Goal: Task Accomplishment & Management: Use online tool/utility

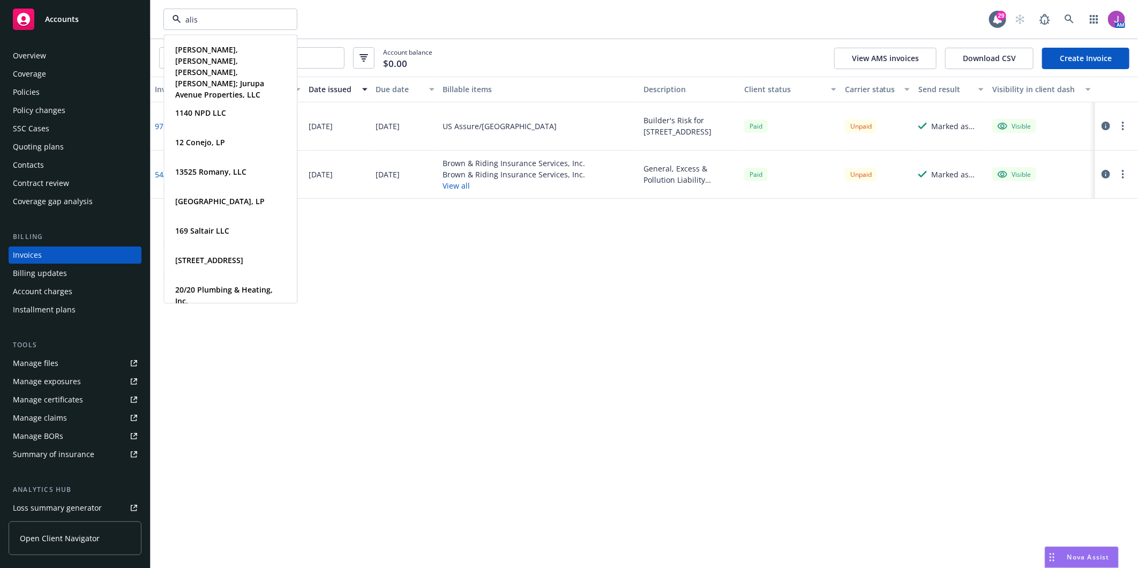
type input "aliso"
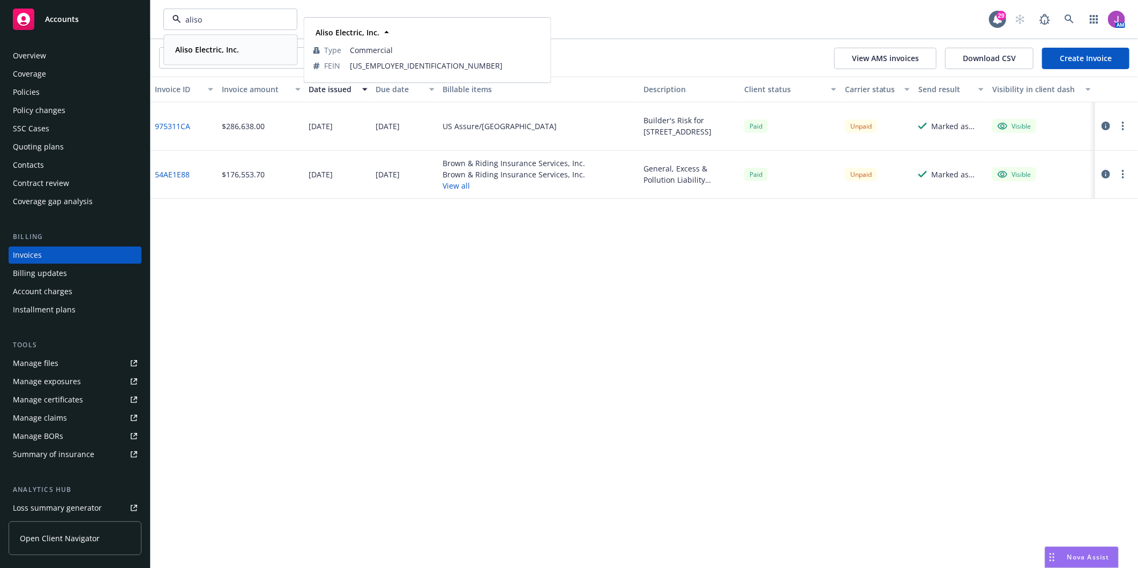
click at [215, 53] on strong "Aliso Electric, Inc." at bounding box center [207, 49] width 64 height 10
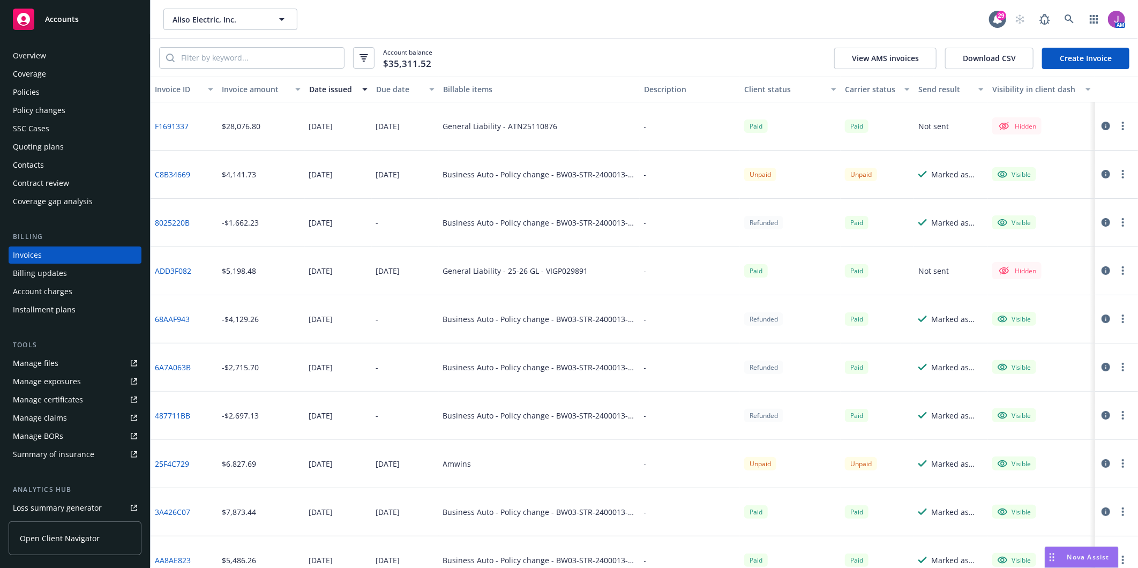
click at [47, 98] on div "Policies" at bounding box center [75, 92] width 124 height 17
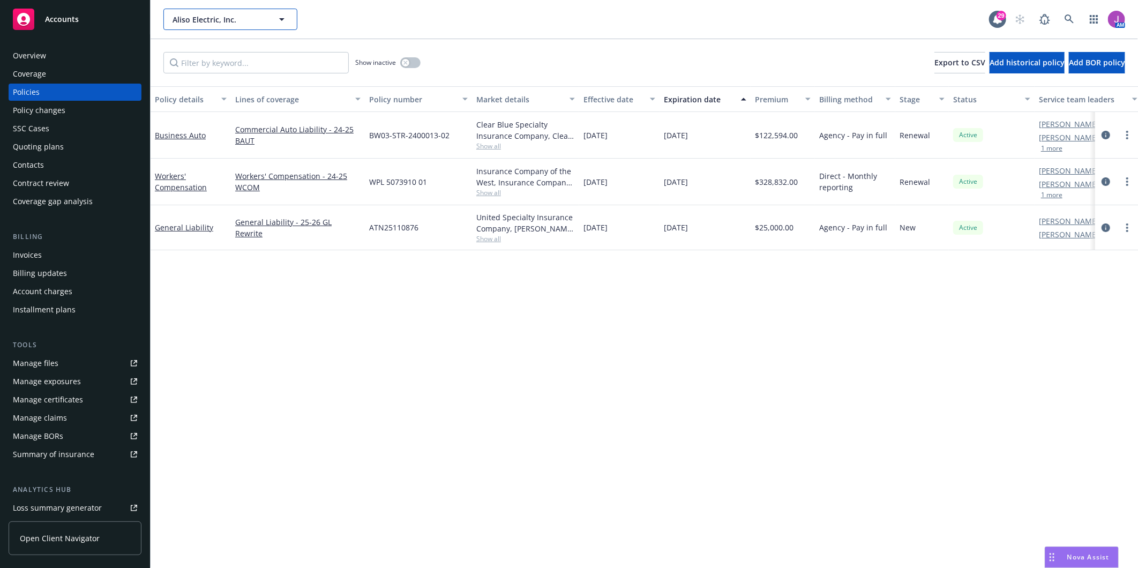
click at [189, 18] on span "Aliso Electric, Inc." at bounding box center [219, 19] width 93 height 11
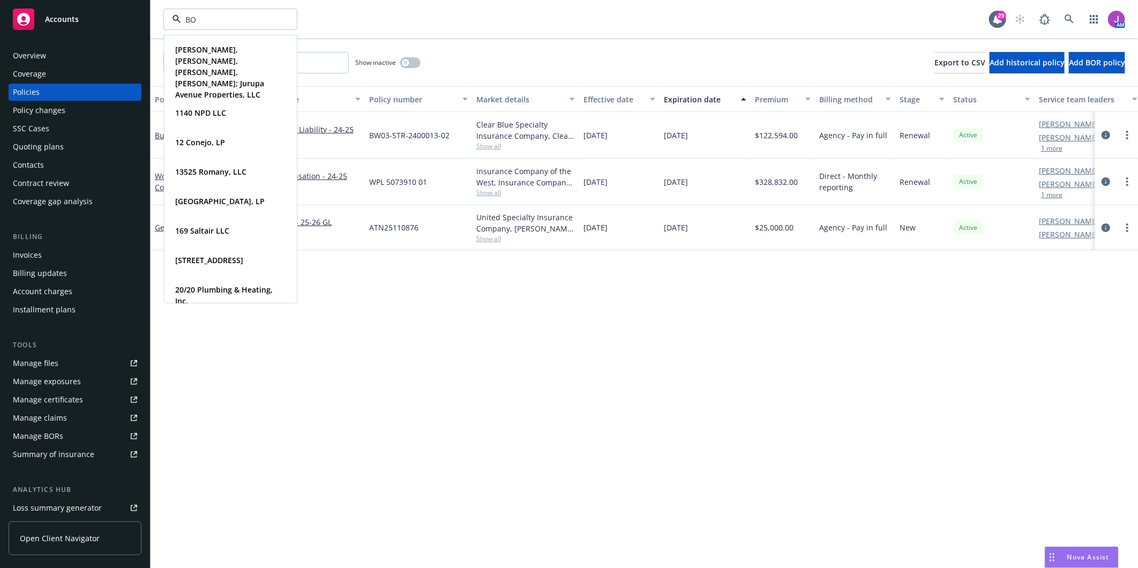
type input "BOC"
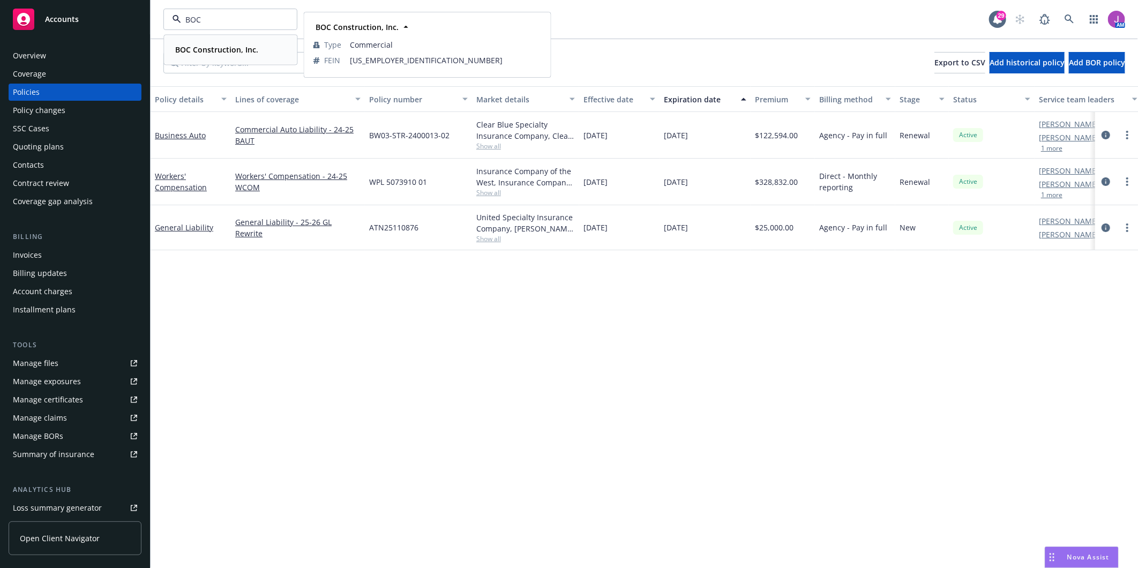
click at [194, 46] on strong "BOC Construction, Inc." at bounding box center [216, 49] width 83 height 10
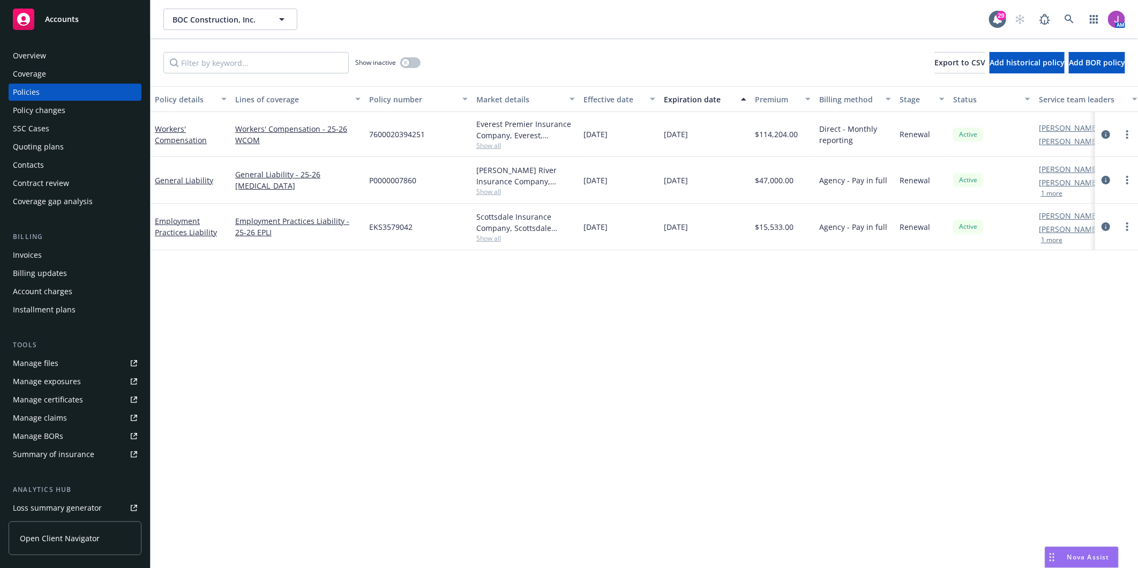
click at [57, 56] on div "Overview" at bounding box center [75, 55] width 124 height 17
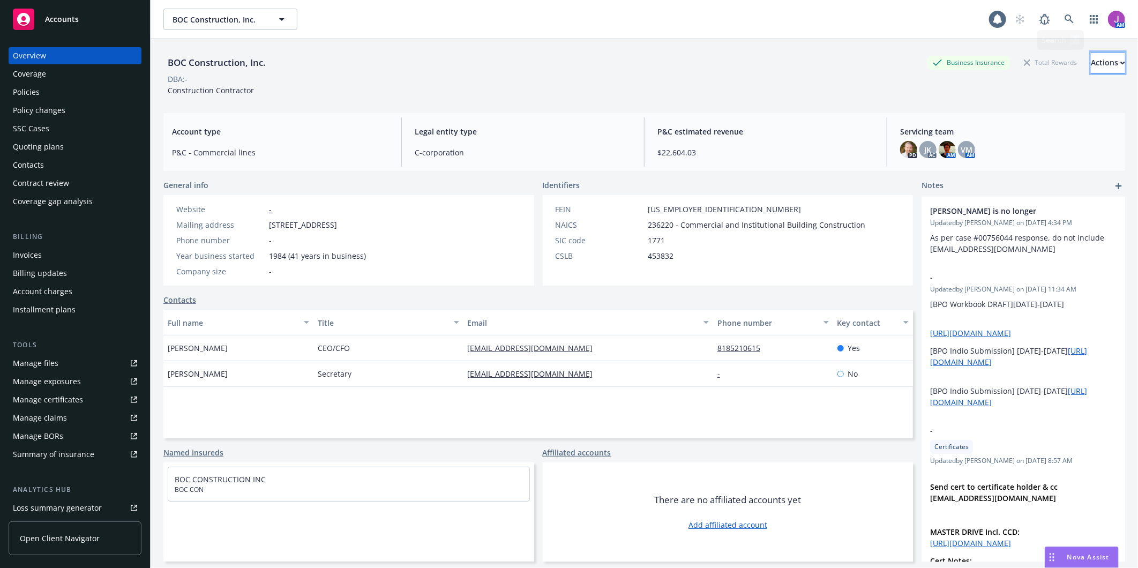
click at [1091, 63] on button "Actions" at bounding box center [1108, 62] width 34 height 21
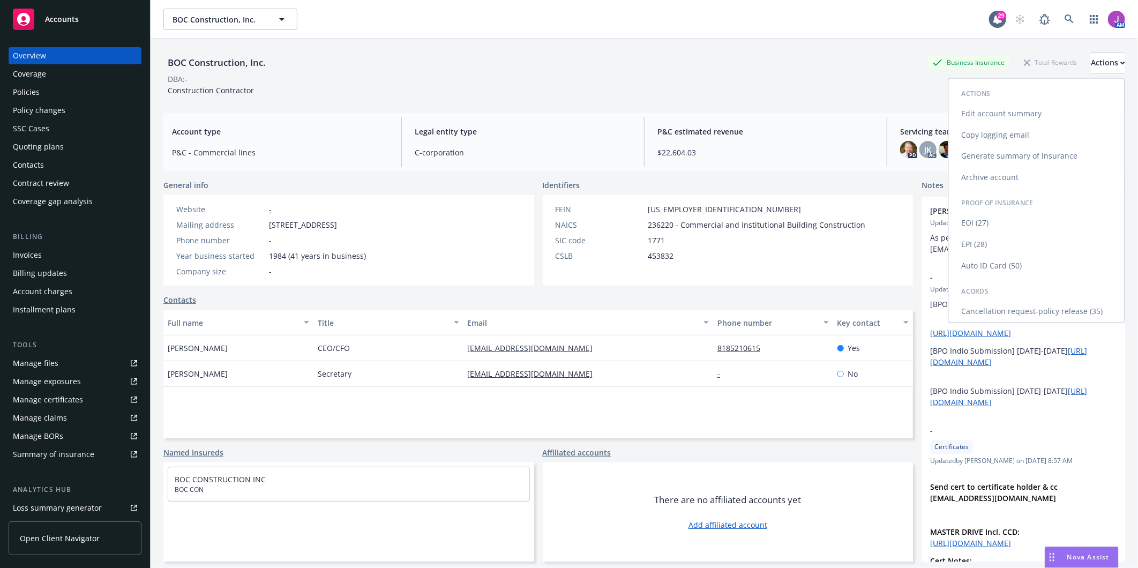
click at [977, 134] on link "Copy logging email" at bounding box center [1037, 134] width 176 height 21
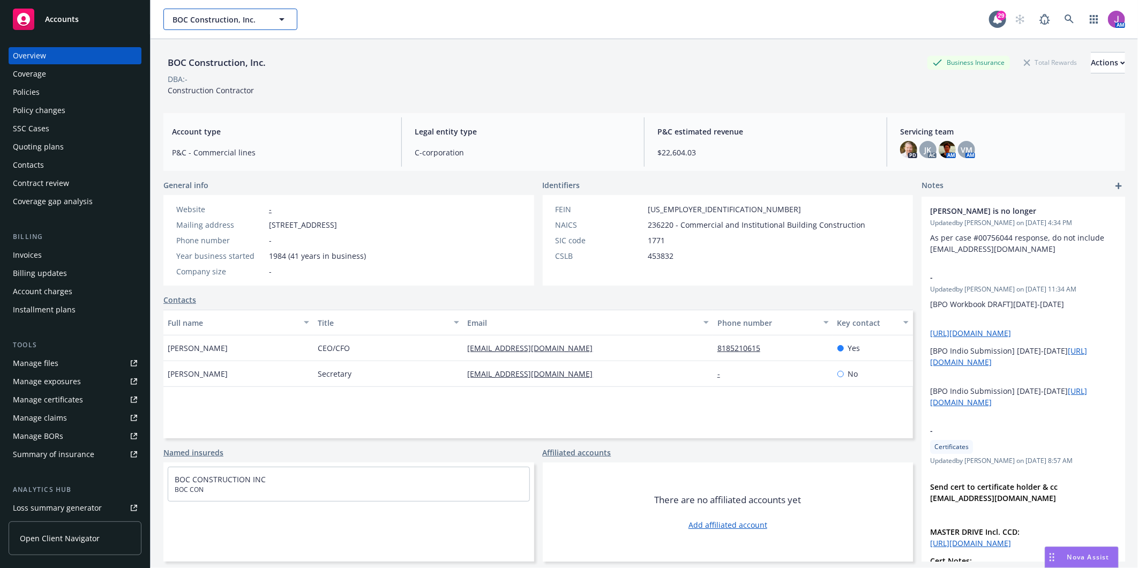
click at [223, 20] on span "BOC Construction, Inc." at bounding box center [219, 19] width 93 height 11
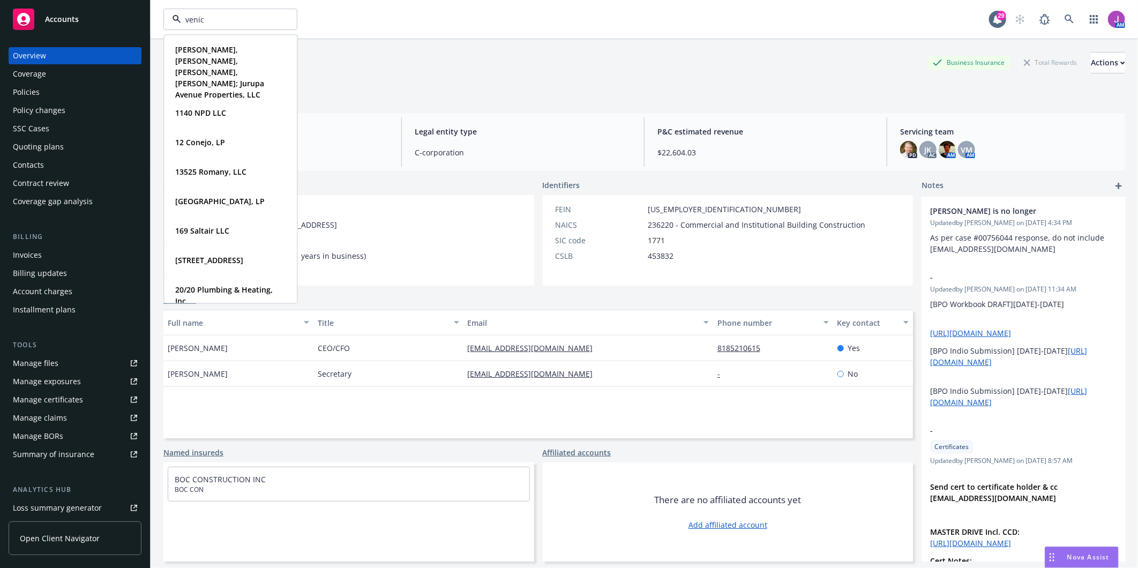
type input "venice"
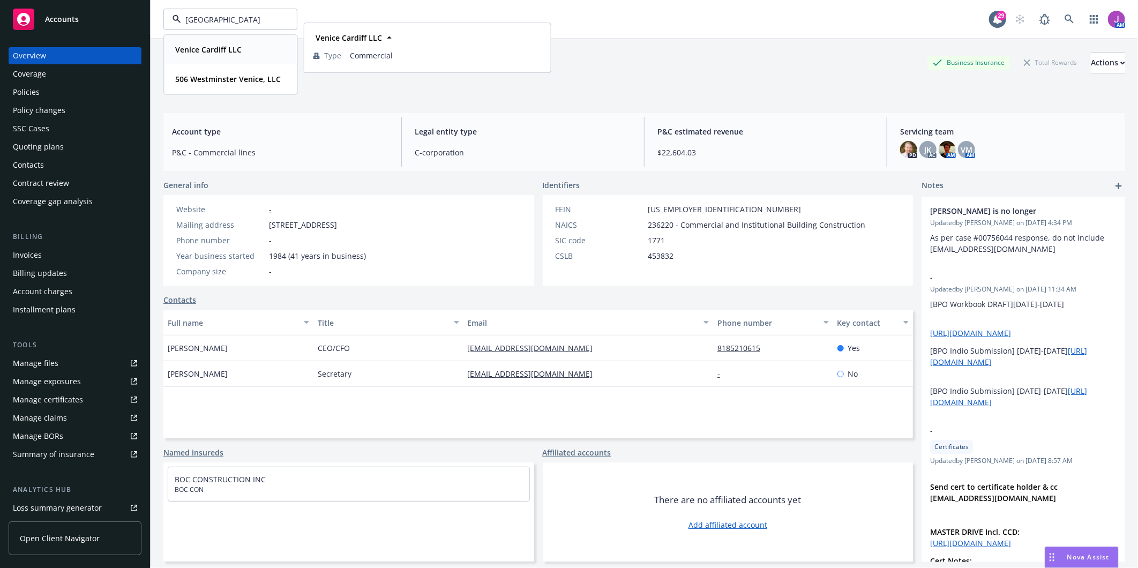
click at [219, 56] on div "Venice Cardiff LLC" at bounding box center [207, 50] width 73 height 16
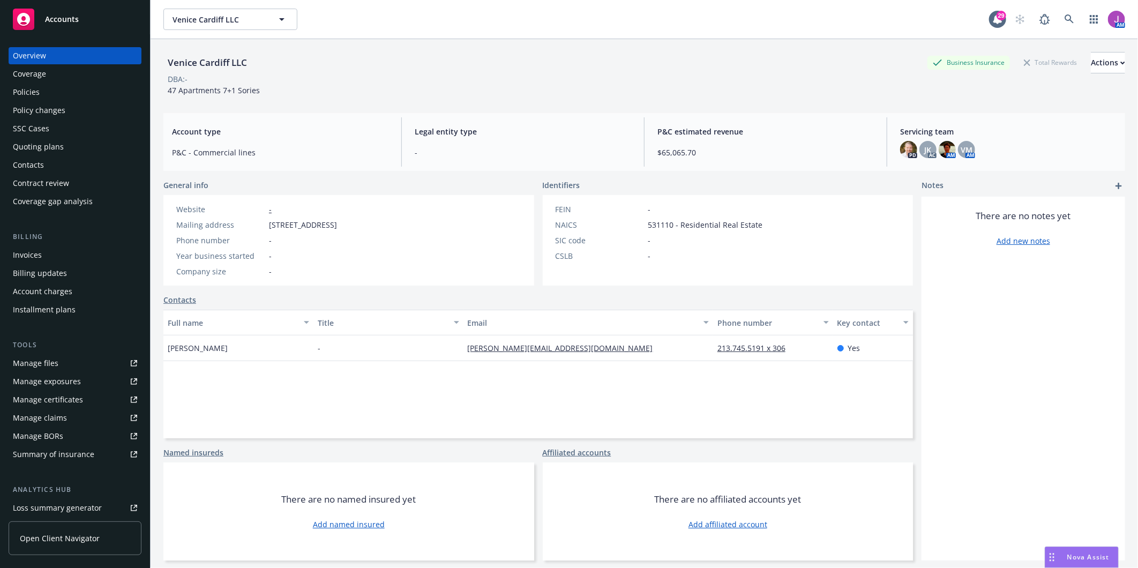
click at [39, 86] on div "Policies" at bounding box center [75, 92] width 124 height 17
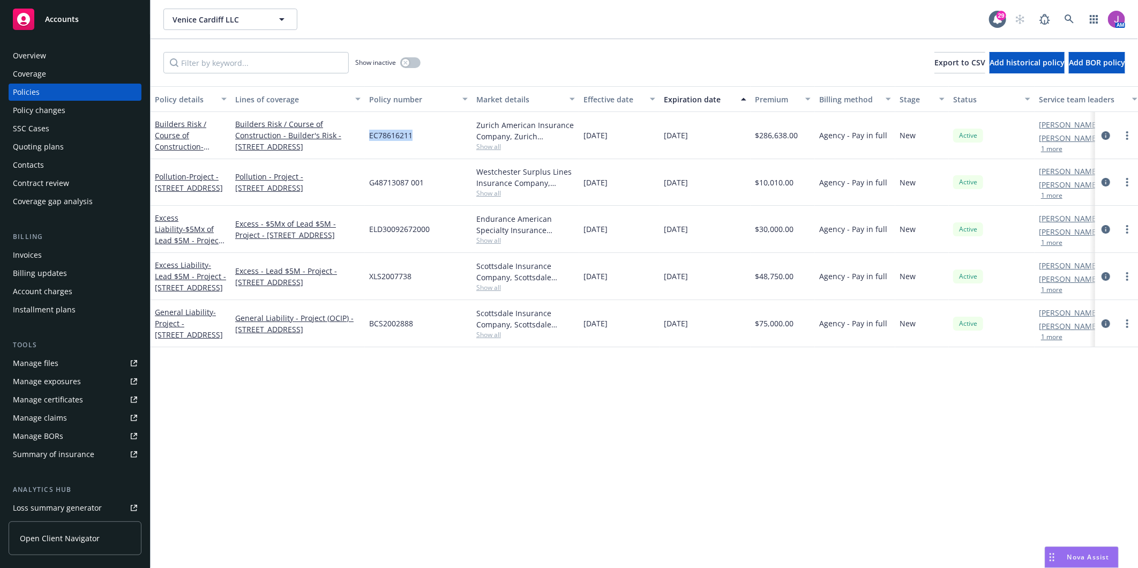
drag, startPoint x: 368, startPoint y: 135, endPoint x: 435, endPoint y: 137, distance: 67.0
click at [435, 137] on div "EC78616211" at bounding box center [418, 135] width 107 height 47
copy span "EC78616211"
drag, startPoint x: 369, startPoint y: 180, endPoint x: 438, endPoint y: 189, distance: 70.2
click at [438, 189] on div "G48713087 001" at bounding box center [418, 182] width 107 height 47
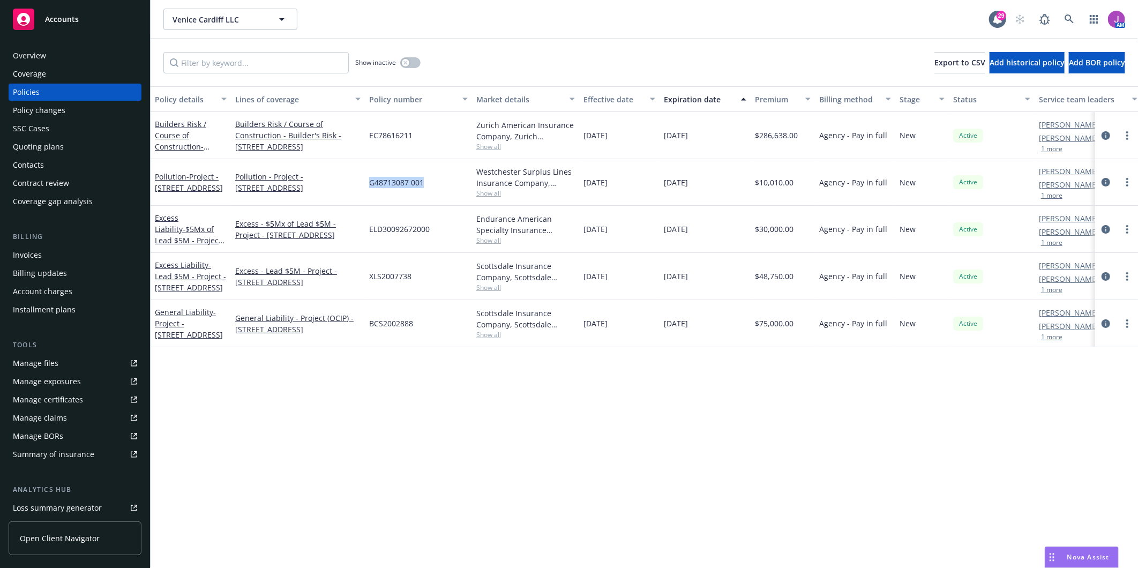
copy span "G48713087 001"
click at [46, 248] on div "Invoices" at bounding box center [75, 255] width 124 height 17
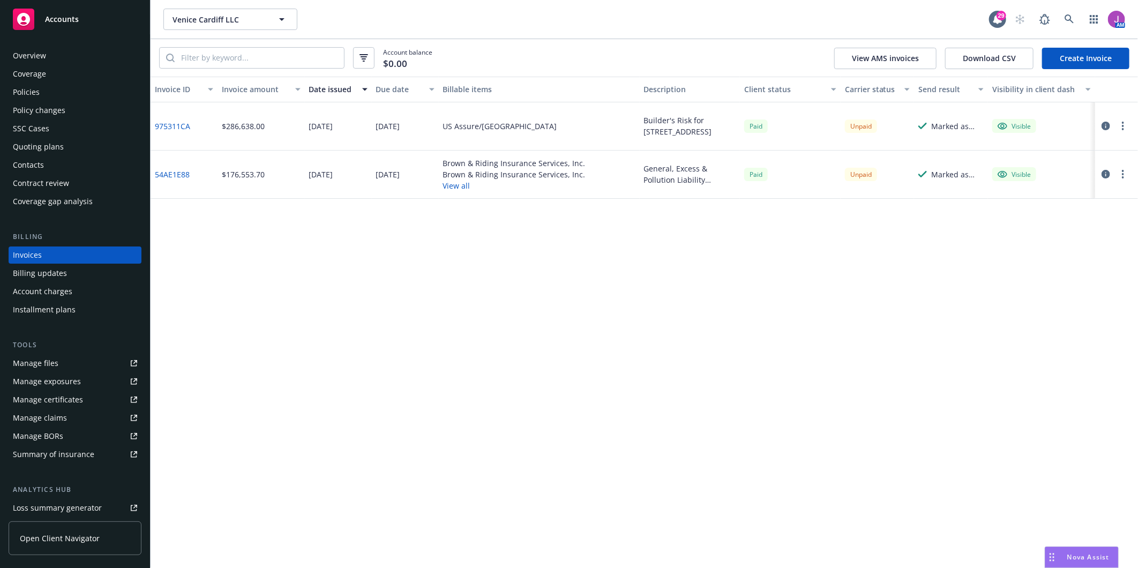
click at [464, 188] on button "View all" at bounding box center [514, 185] width 143 height 11
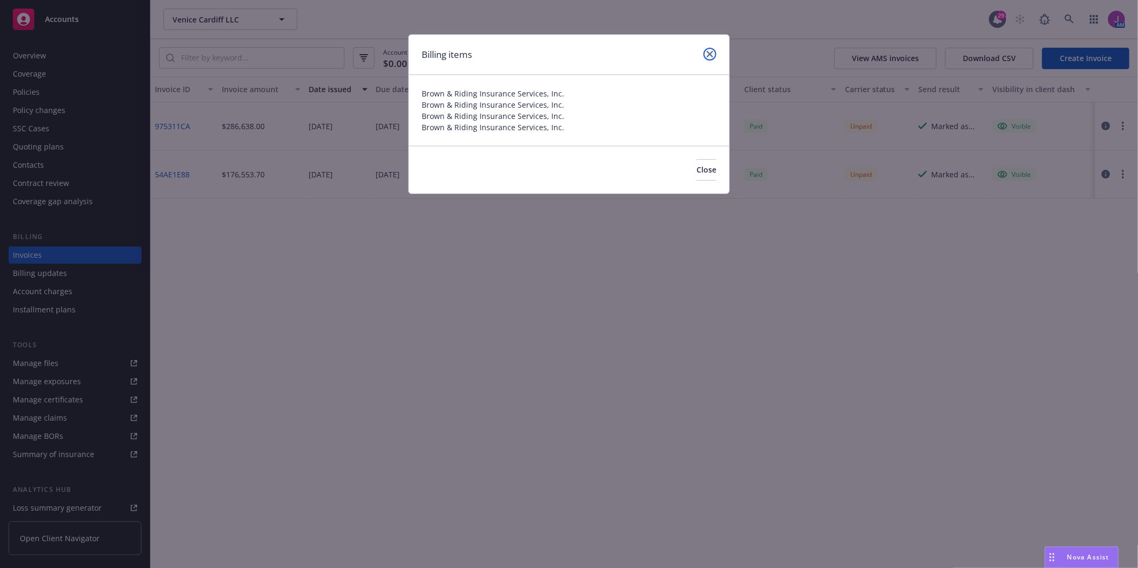
click at [713, 54] on icon "close" at bounding box center [710, 54] width 6 height 6
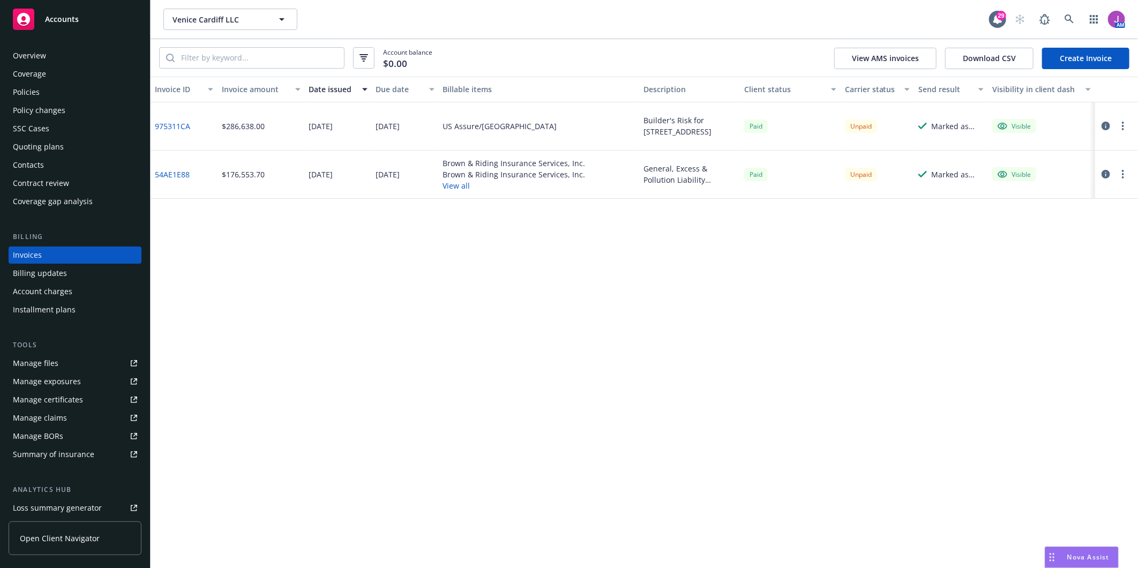
click at [177, 178] on link "54AE1E88" at bounding box center [172, 174] width 35 height 11
click at [73, 86] on div "Policies" at bounding box center [75, 92] width 124 height 17
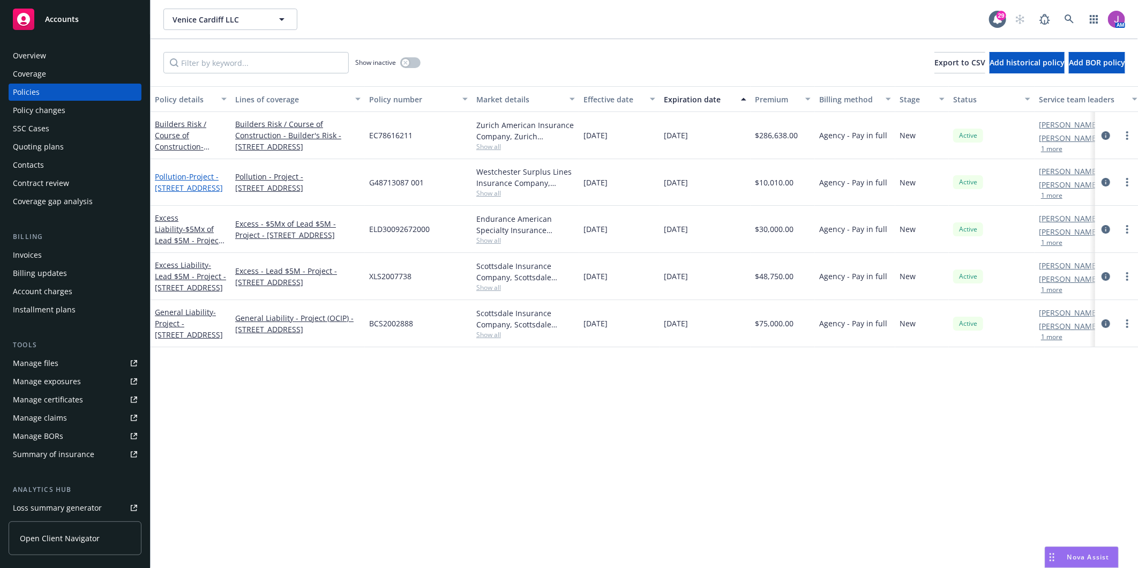
click at [177, 172] on link "Pollution - Project - 9431 Venice Boulevard" at bounding box center [189, 182] width 68 height 21
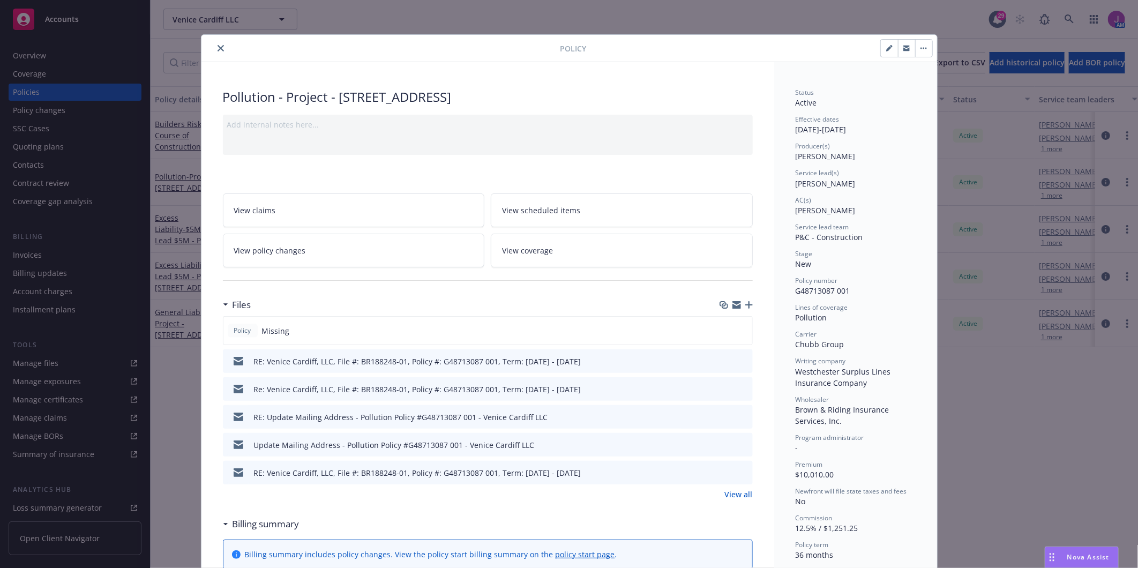
click at [218, 43] on button "close" at bounding box center [220, 48] width 13 height 13
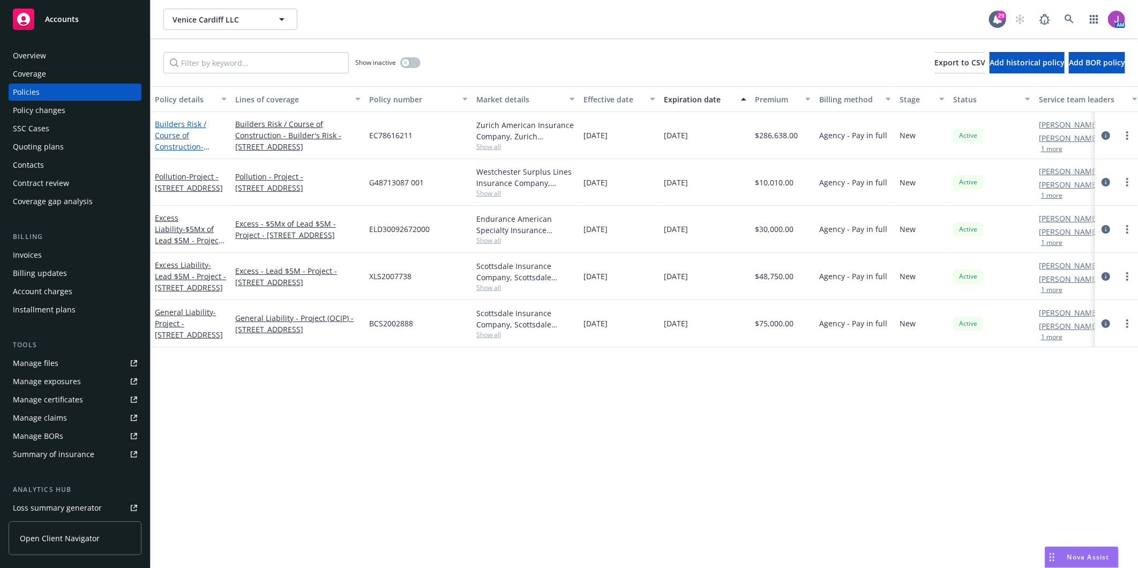
click at [172, 146] on link "Builders Risk / Course of Construction - Project - 9431 Venice Boulevard" at bounding box center [189, 146] width 68 height 55
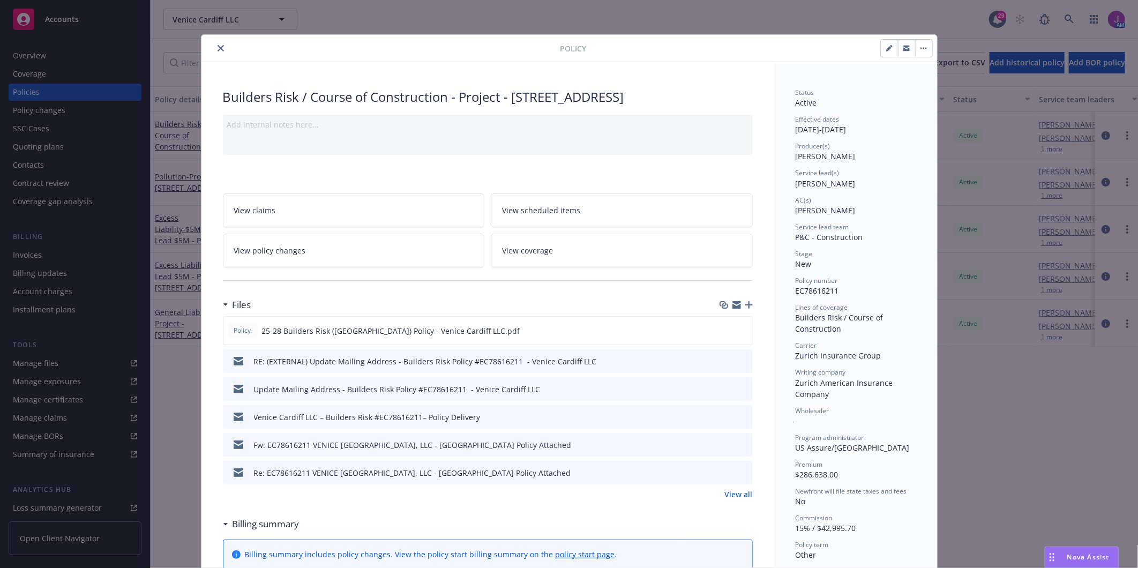
drag, startPoint x: 213, startPoint y: 46, endPoint x: 217, endPoint y: 71, distance: 25.9
click at [218, 46] on icon "close" at bounding box center [221, 48] width 6 height 6
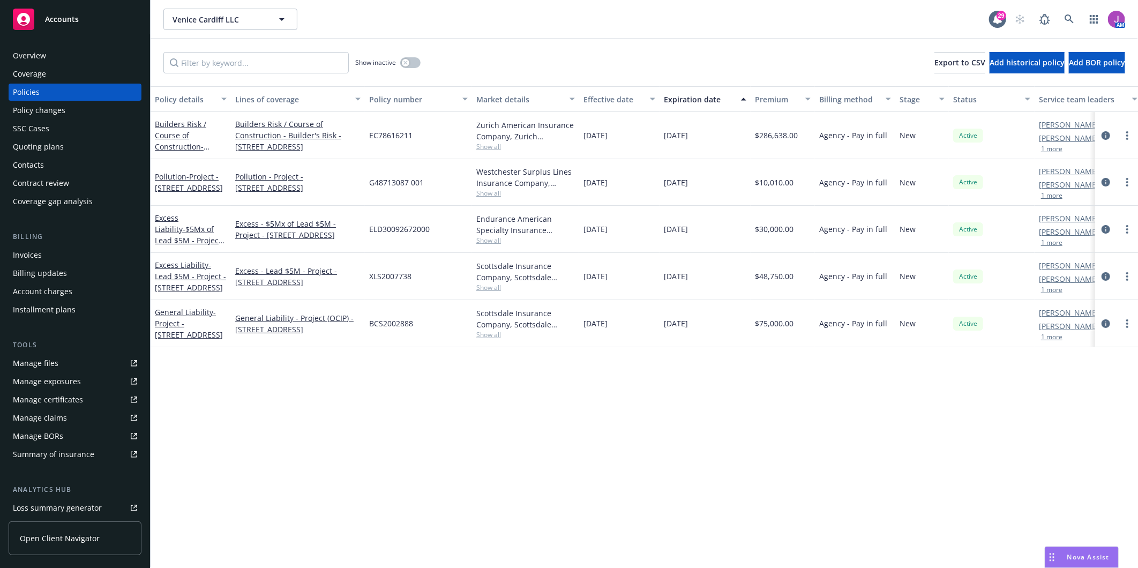
click at [482, 192] on span "Show all" at bounding box center [525, 193] width 99 height 9
click at [445, 387] on div "Policy details Lines of coverage Policy number Market details Effective date Ex…" at bounding box center [645, 327] width 988 height 482
click at [177, 141] on link "Builders Risk / Course of Construction - Project - 9431 Venice Boulevard" at bounding box center [189, 146] width 68 height 55
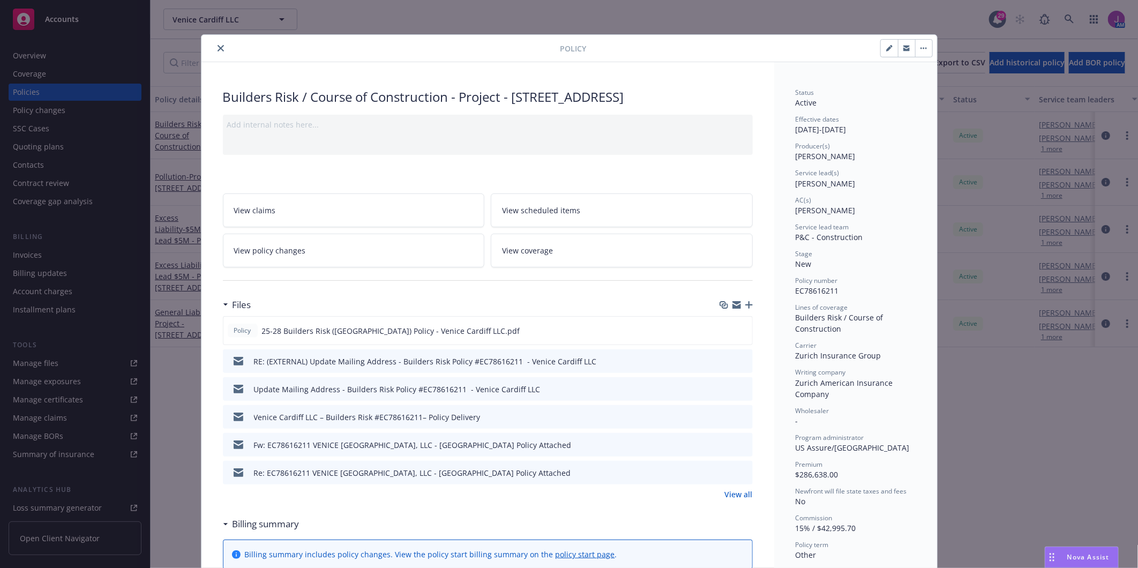
scroll to position [32, 0]
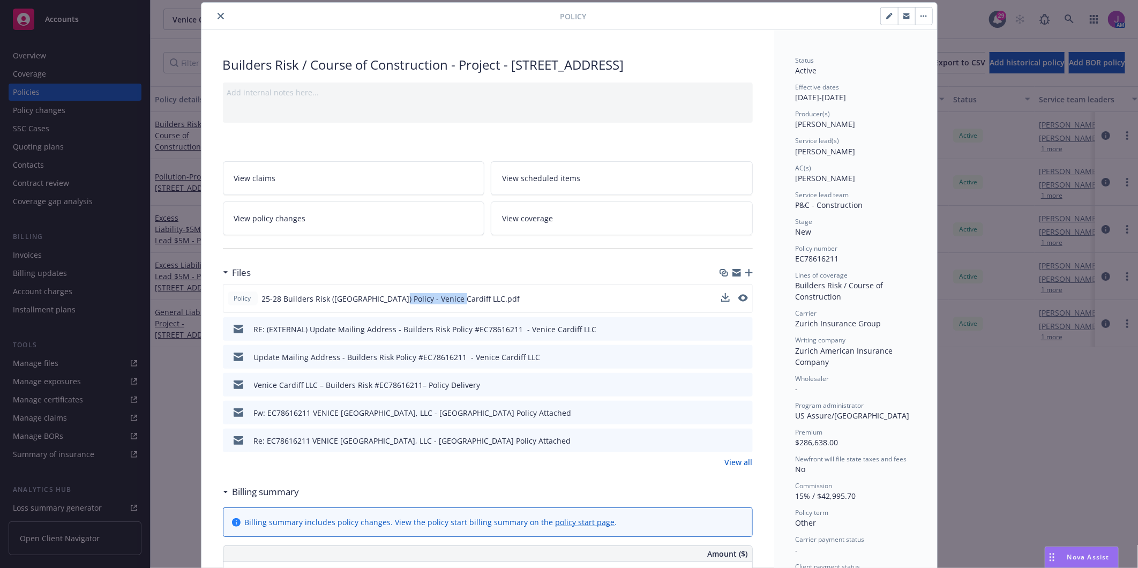
drag, startPoint x: 381, startPoint y: 296, endPoint x: 443, endPoint y: 302, distance: 62.4
click at [443, 302] on span "25-28 Builders Risk (Zurich) Policy - Venice Cardiff LLC.pdf" at bounding box center [391, 298] width 258 height 11
copy span "Venice Cardiff LLC"
click at [218, 14] on icon "close" at bounding box center [221, 16] width 6 height 6
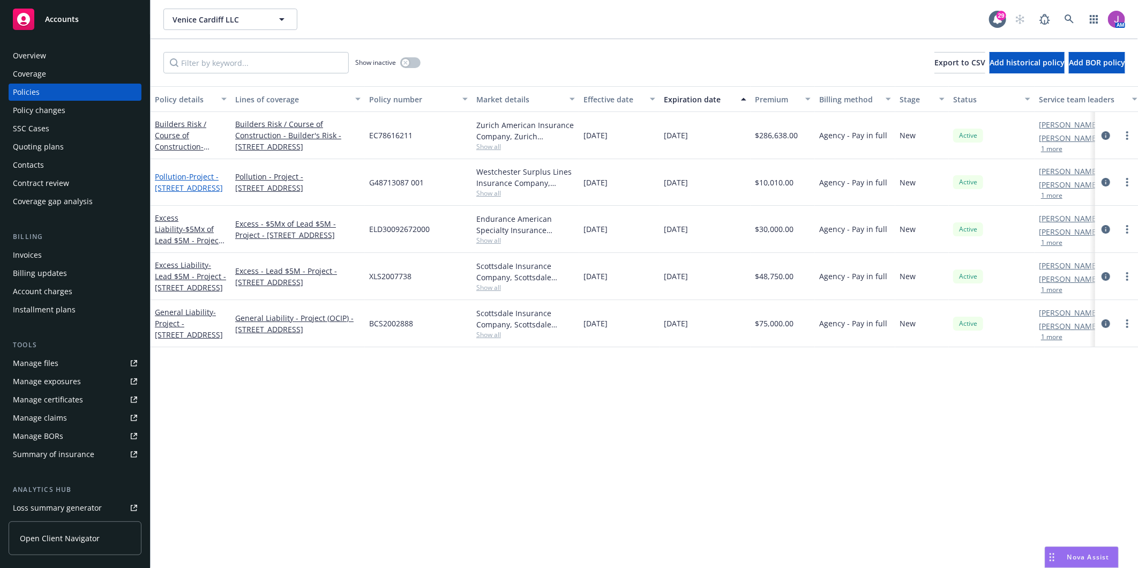
click at [189, 183] on span "- Project - 9431 Venice Boulevard" at bounding box center [189, 182] width 68 height 21
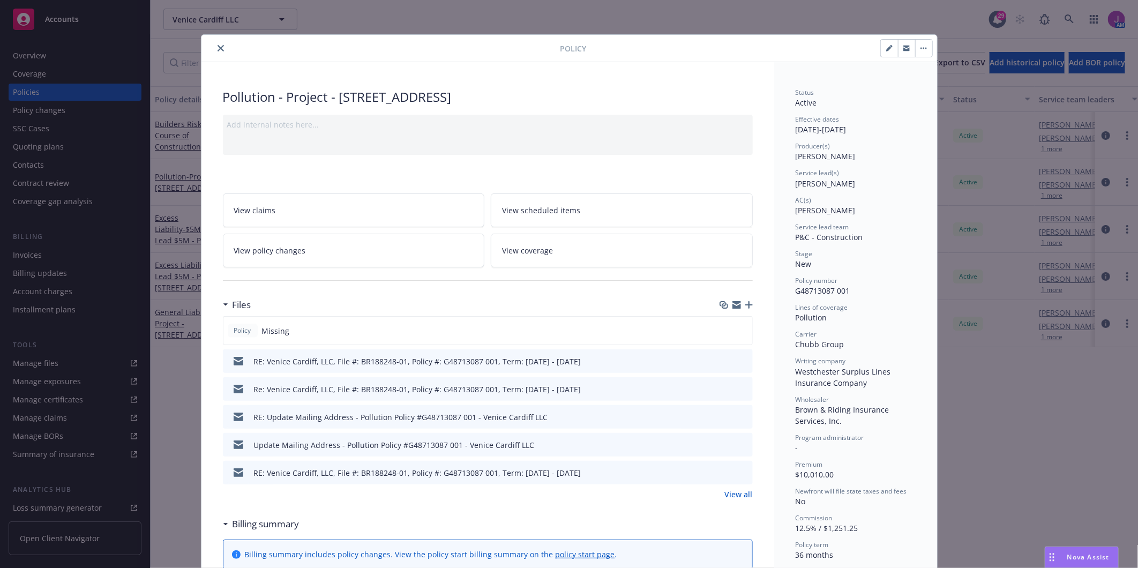
scroll to position [32, 0]
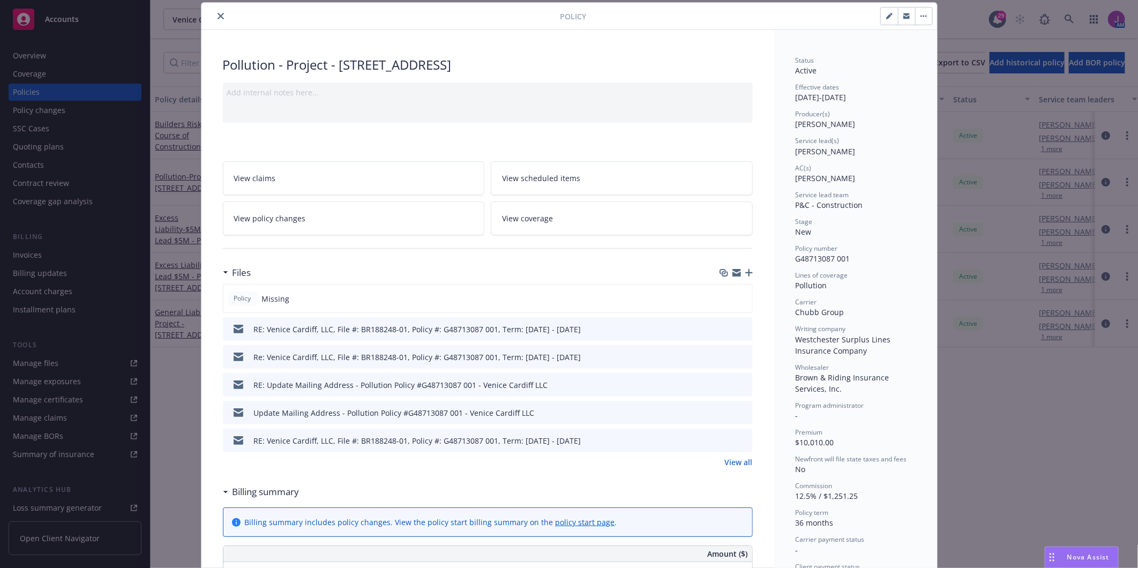
click at [745, 275] on icon "button" at bounding box center [749, 273] width 8 height 8
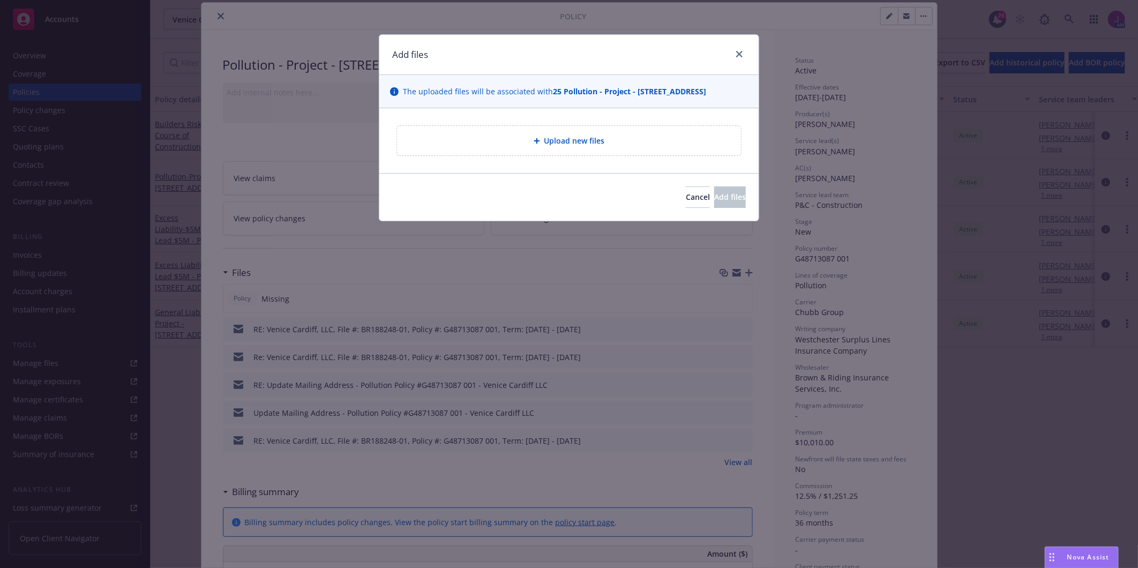
click at [575, 138] on span "Upload new files" at bounding box center [575, 140] width 61 height 11
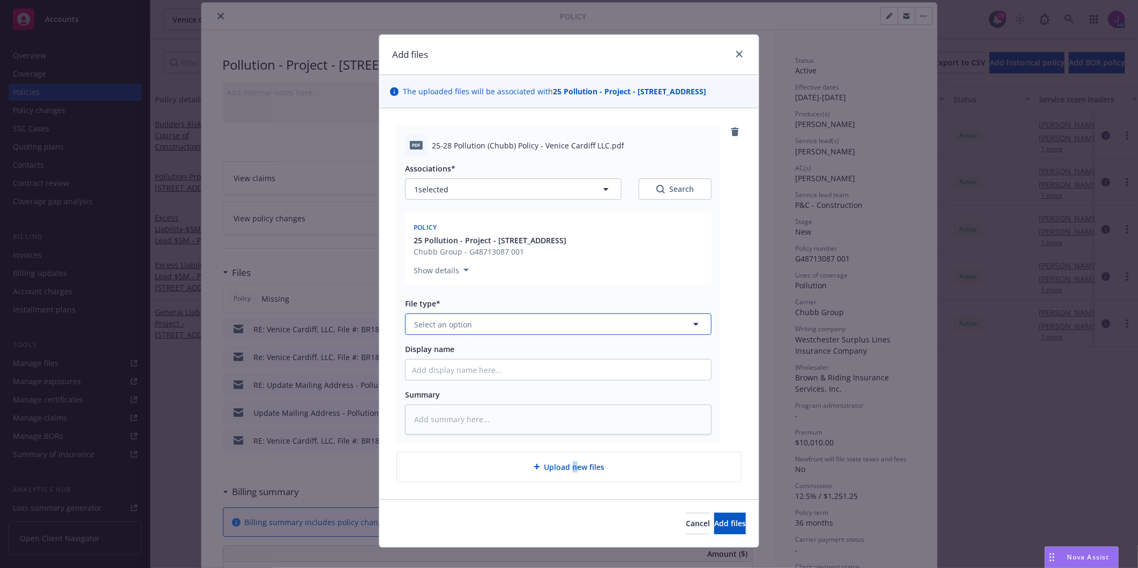
click at [463, 324] on span "Select an option" at bounding box center [443, 324] width 58 height 11
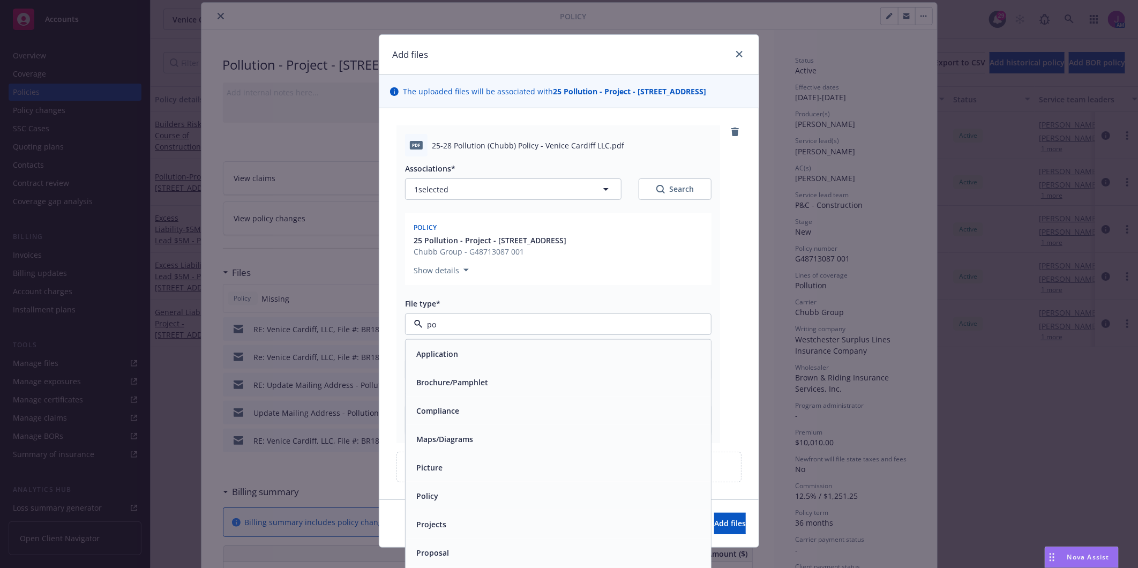
type input "pol"
click at [457, 354] on div "Policy" at bounding box center [558, 354] width 293 height 16
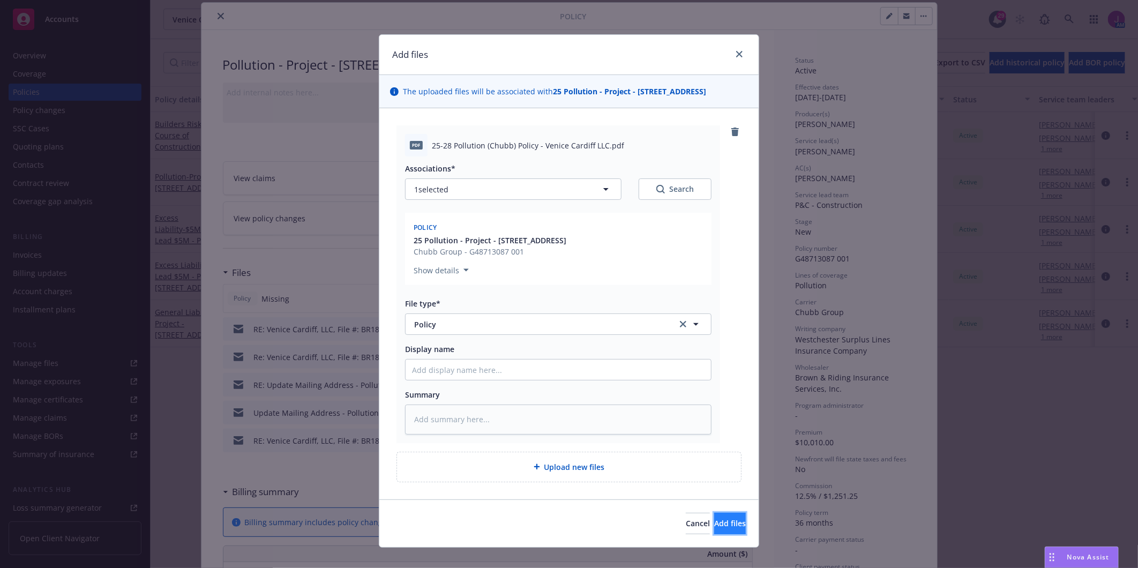
click at [717, 521] on span "Add files" at bounding box center [730, 523] width 32 height 10
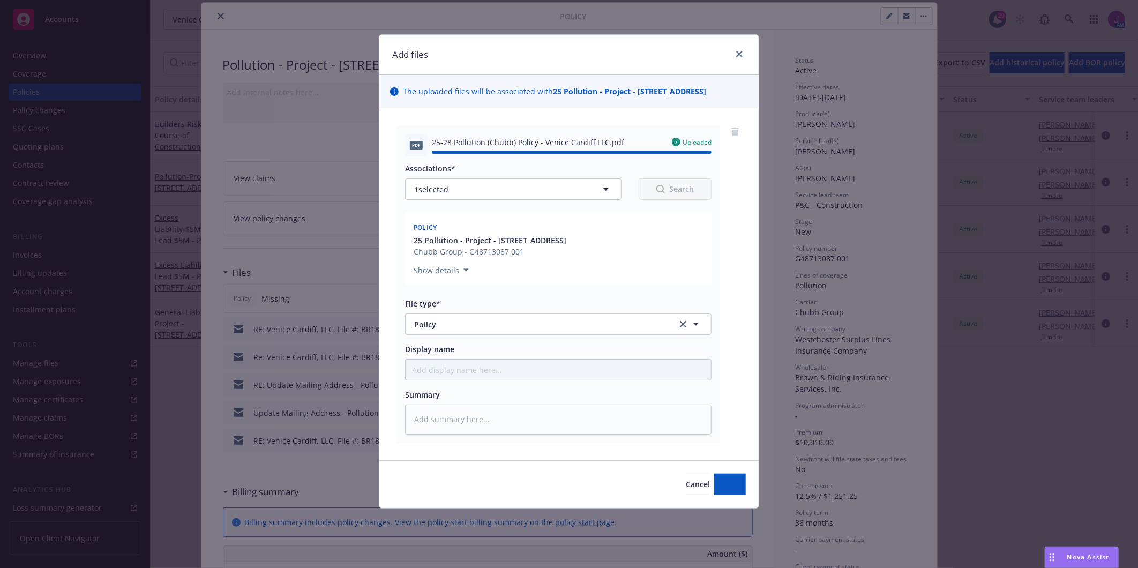
type textarea "x"
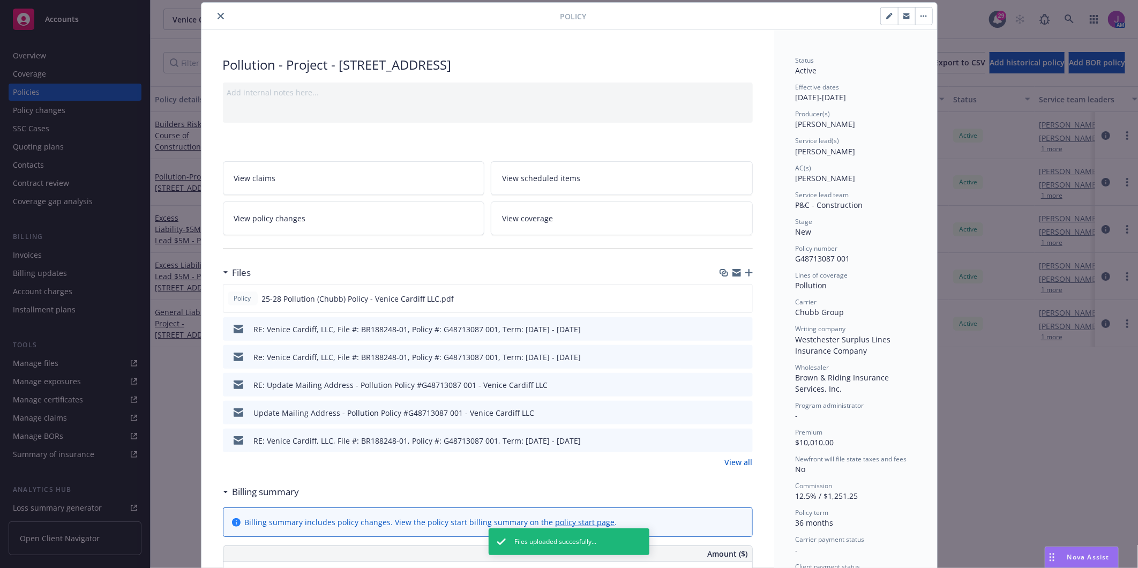
click at [218, 17] on icon "close" at bounding box center [221, 16] width 6 height 6
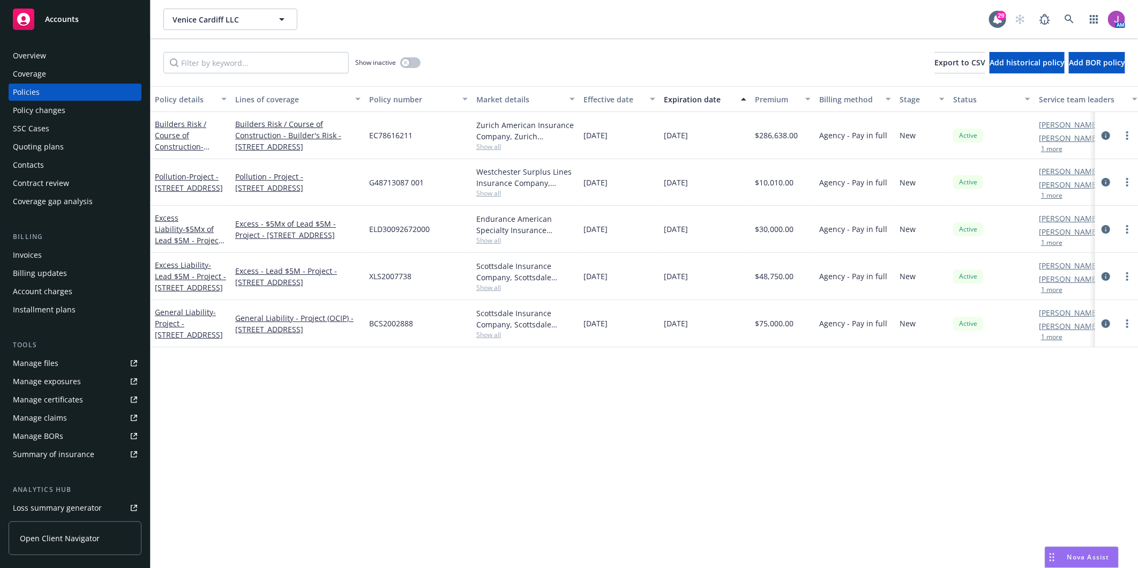
click at [33, 255] on div "Invoices" at bounding box center [27, 255] width 29 height 17
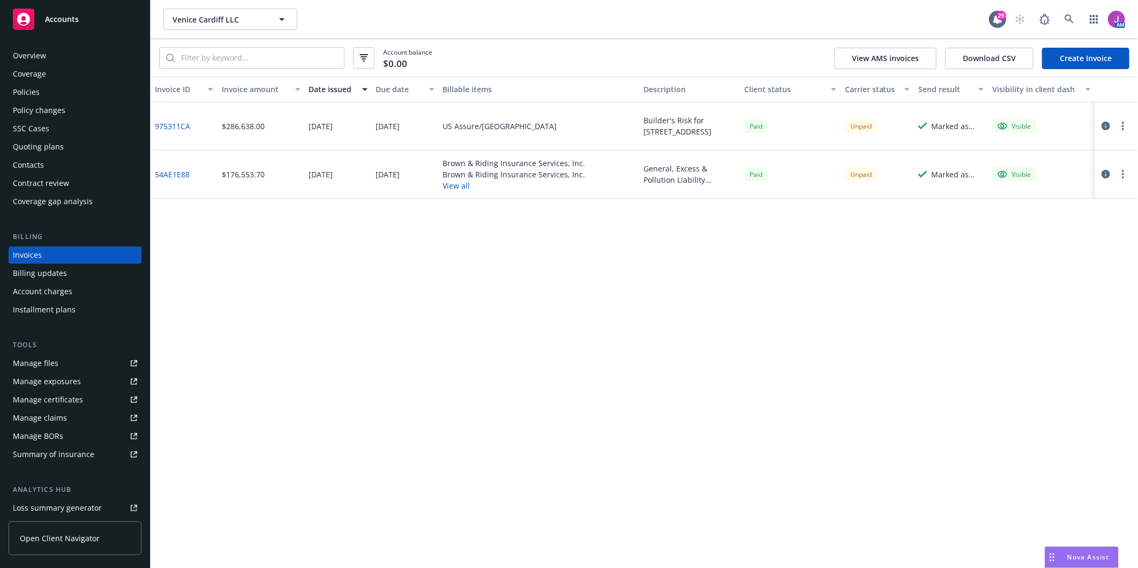
click at [170, 174] on link "54AE1E88" at bounding box center [172, 174] width 35 height 11
click at [195, 26] on button "Venice Cardiff LLC" at bounding box center [230, 19] width 134 height 21
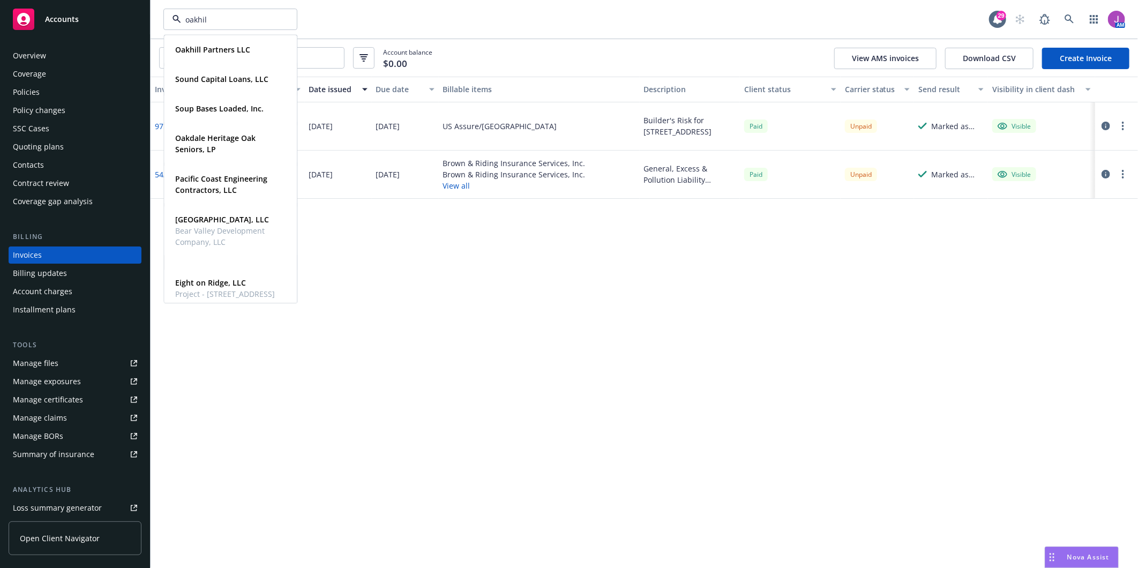
type input "oakhill"
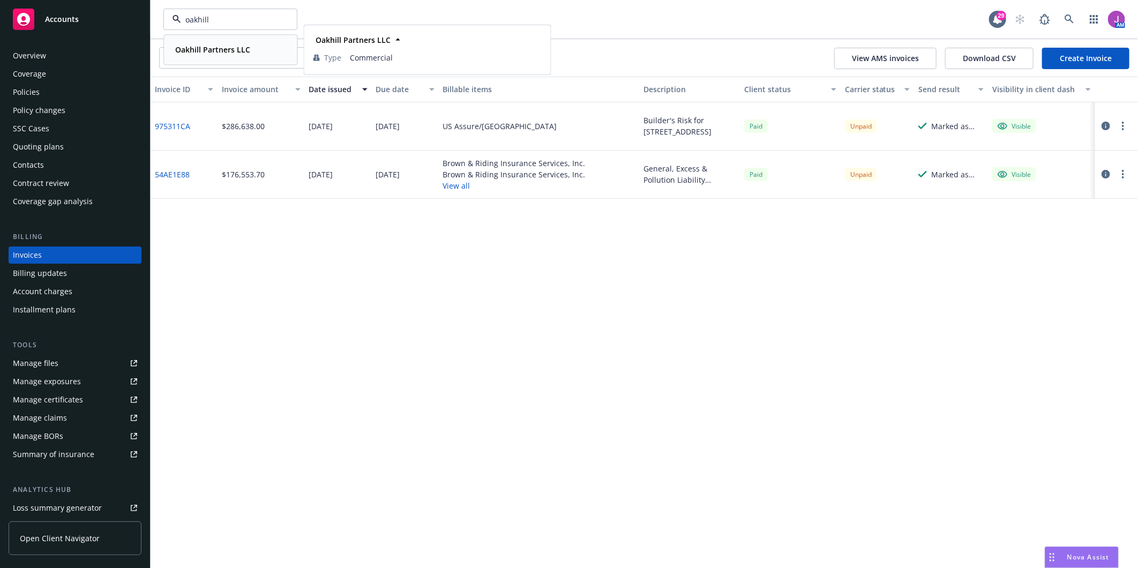
click at [223, 51] on strong "Oakhill Partners LLC" at bounding box center [212, 49] width 75 height 10
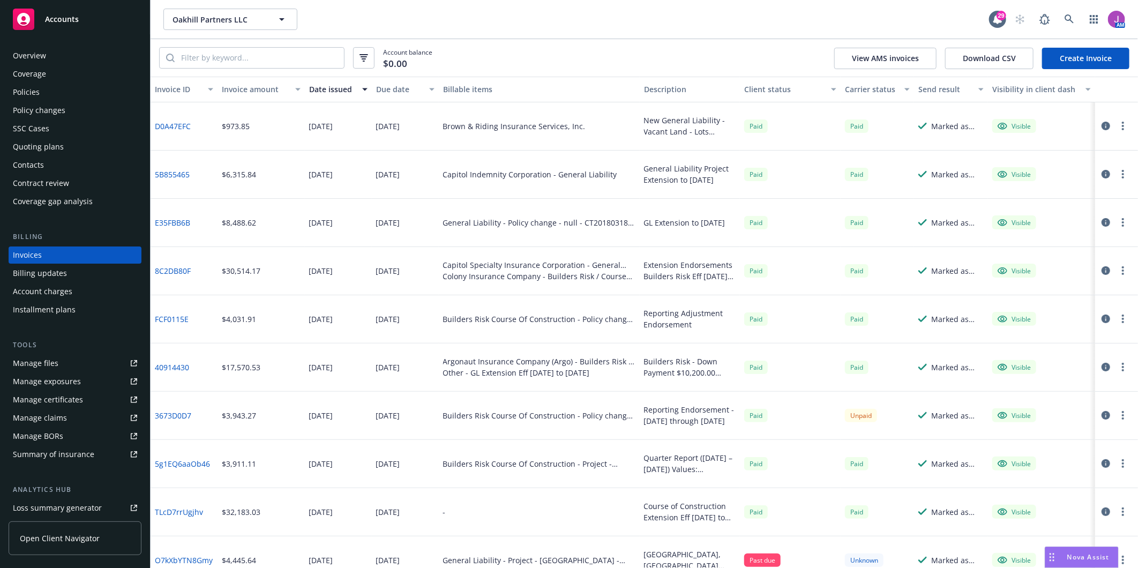
click at [22, 92] on div "Policies" at bounding box center [26, 92] width 27 height 17
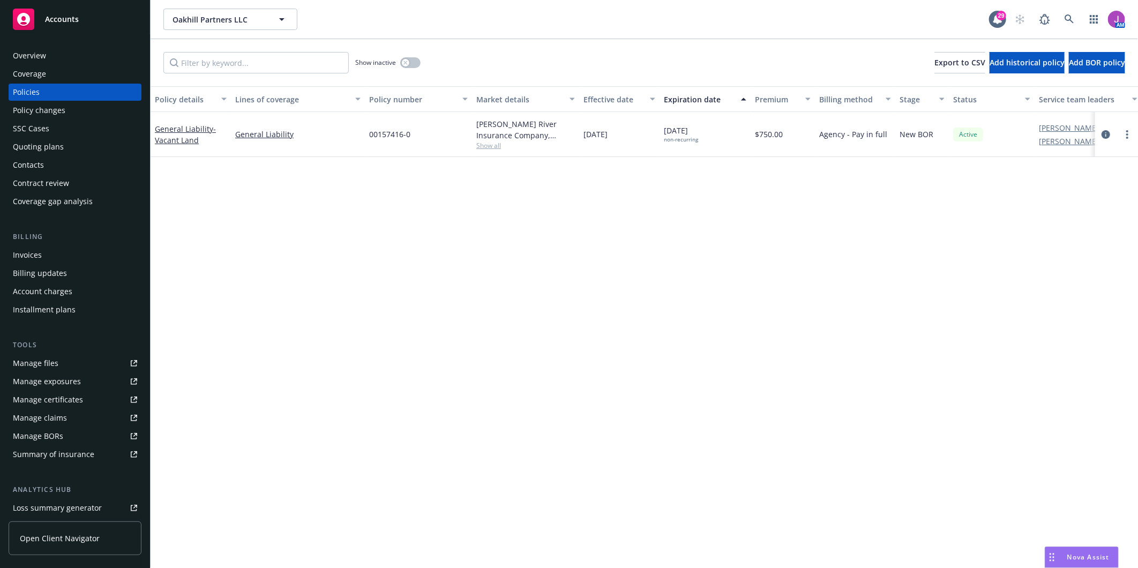
click at [40, 162] on div "Contacts" at bounding box center [28, 164] width 31 height 17
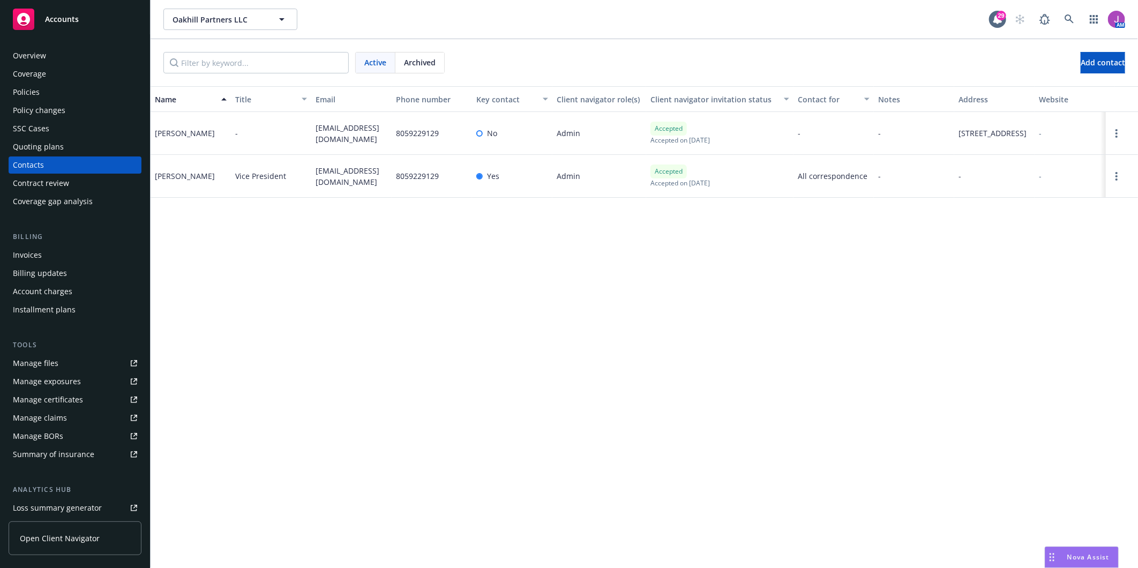
click at [27, 94] on div "Policies" at bounding box center [26, 92] width 27 height 17
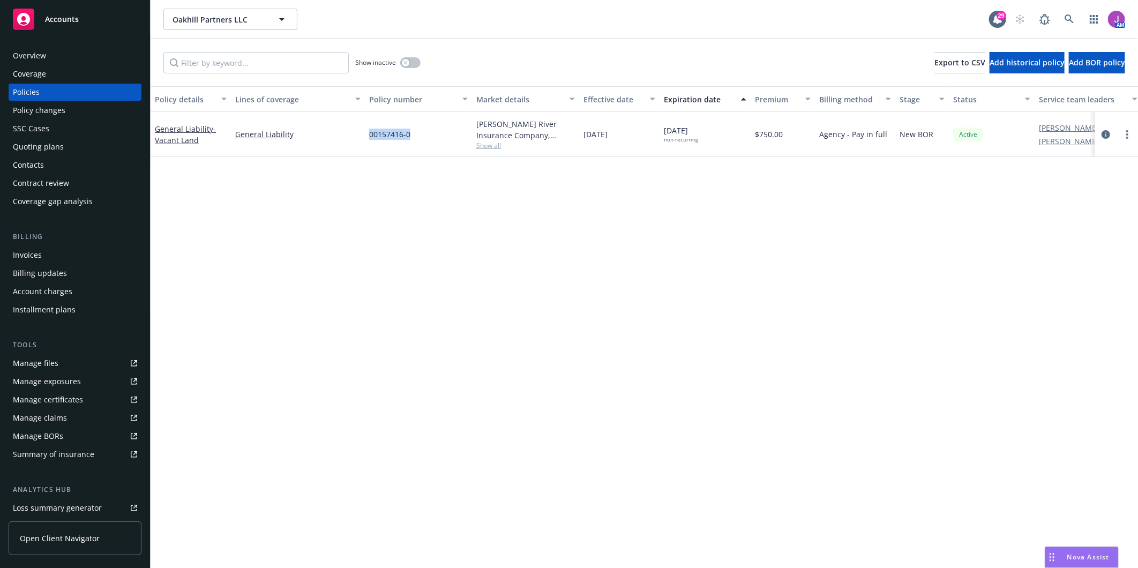
drag, startPoint x: 376, startPoint y: 136, endPoint x: 424, endPoint y: 139, distance: 48.9
click at [424, 139] on div "00157416-0" at bounding box center [418, 134] width 107 height 45
click at [27, 169] on div "Contacts" at bounding box center [28, 164] width 31 height 17
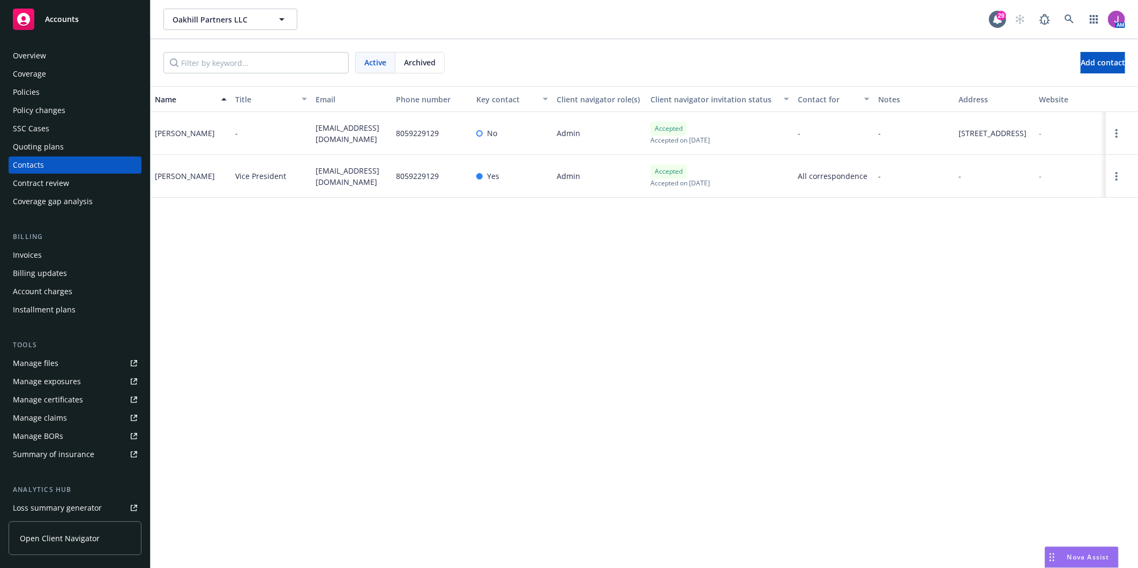
click at [48, 51] on div "Overview" at bounding box center [75, 55] width 124 height 17
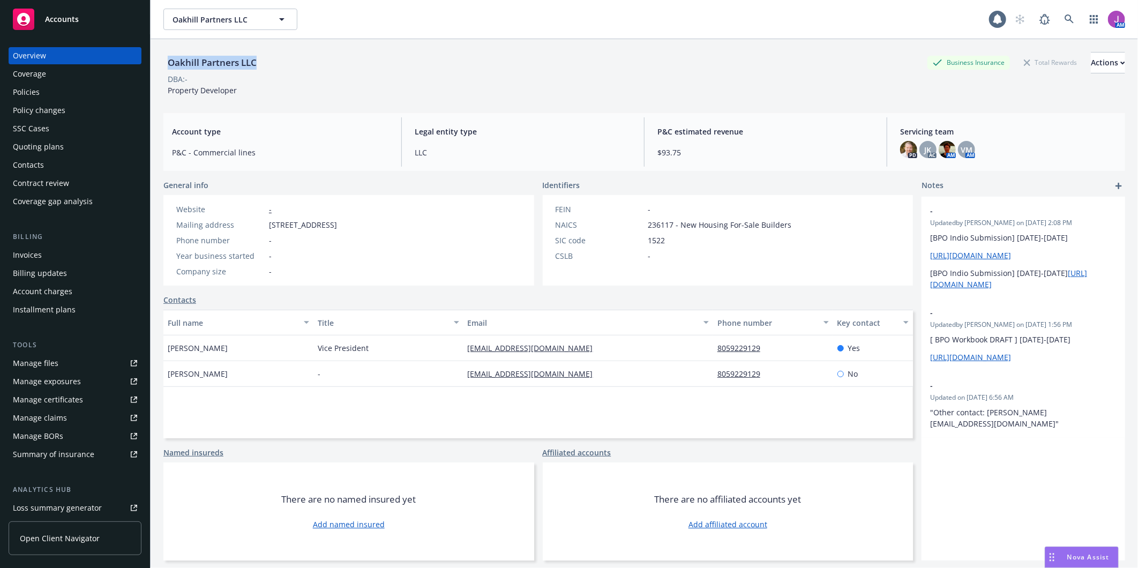
drag, startPoint x: 166, startPoint y: 60, endPoint x: 301, endPoint y: 61, distance: 134.5
click at [301, 61] on div "Oakhill Partners LLC Business Insurance Total Rewards Actions" at bounding box center [644, 62] width 962 height 21
copy div "Oakhill Partners LLC"
click at [55, 98] on div "Policies" at bounding box center [75, 92] width 124 height 17
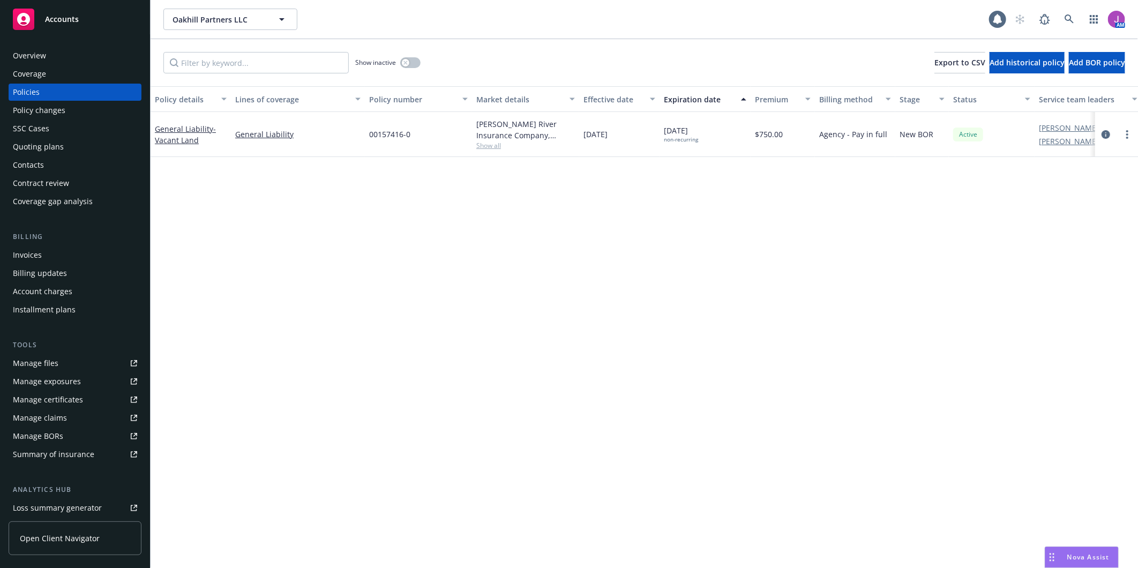
click at [61, 152] on div "Quoting plans" at bounding box center [38, 146] width 51 height 17
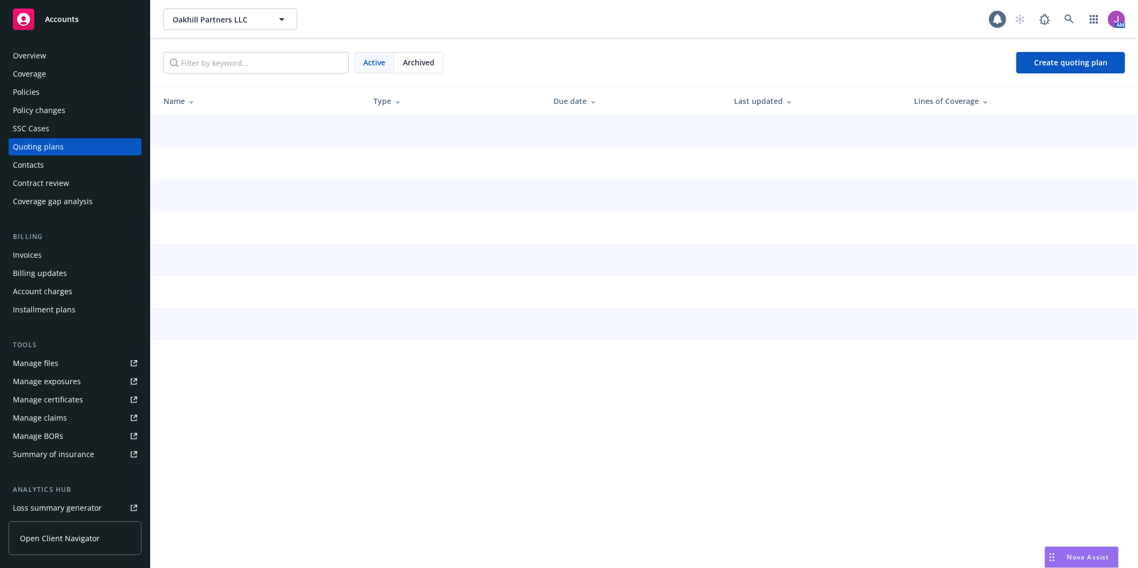
click at [57, 160] on div "Contacts" at bounding box center [75, 164] width 124 height 17
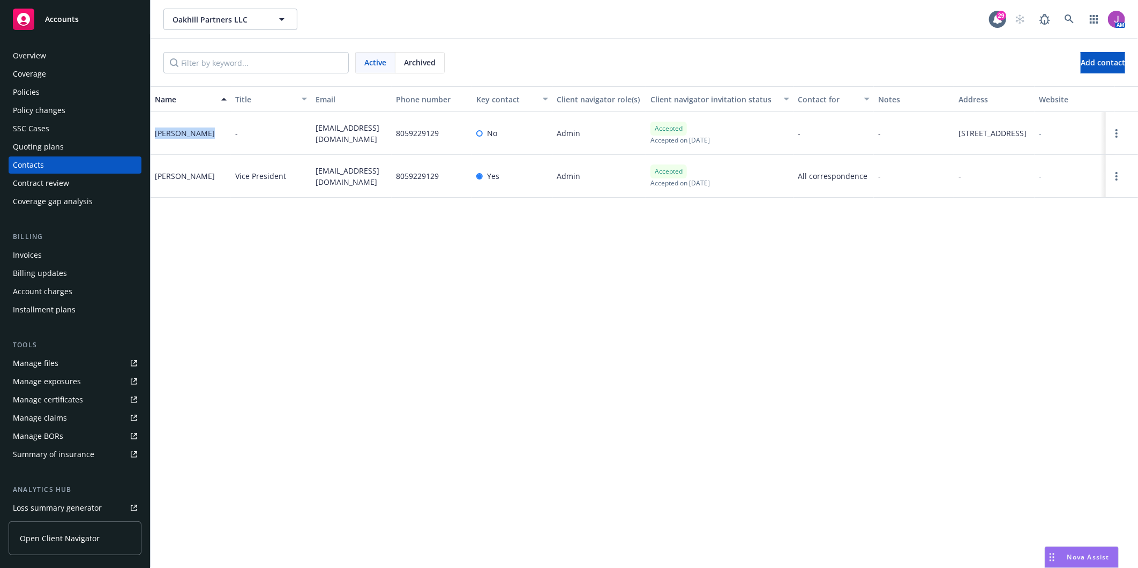
drag, startPoint x: 156, startPoint y: 138, endPoint x: 226, endPoint y: 145, distance: 69.5
click at [226, 145] on div "Anthony Wells" at bounding box center [191, 133] width 80 height 43
copy div "Anthony Wells"
click at [35, 49] on div "Overview" at bounding box center [29, 55] width 33 height 17
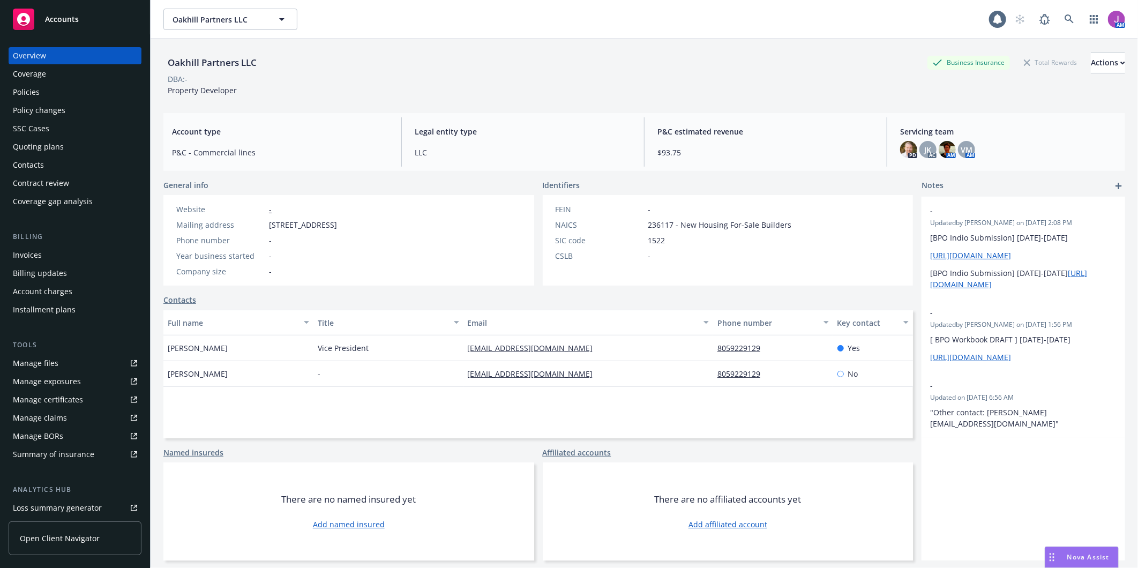
drag, startPoint x: 267, startPoint y: 225, endPoint x: 431, endPoint y: 232, distance: 164.1
click at [350, 232] on div "Website - Mailing address 124 W Main St Ste G, Santa Maria, CA, 93458 Phone num…" at bounding box center [256, 240] width 187 height 91
copy span "124 W Main St Ste G, Santa Maria, CA, 93458"
click at [330, 255] on div "Year business started -" at bounding box center [256, 255] width 169 height 11
drag, startPoint x: 269, startPoint y: 221, endPoint x: 340, endPoint y: 226, distance: 71.9
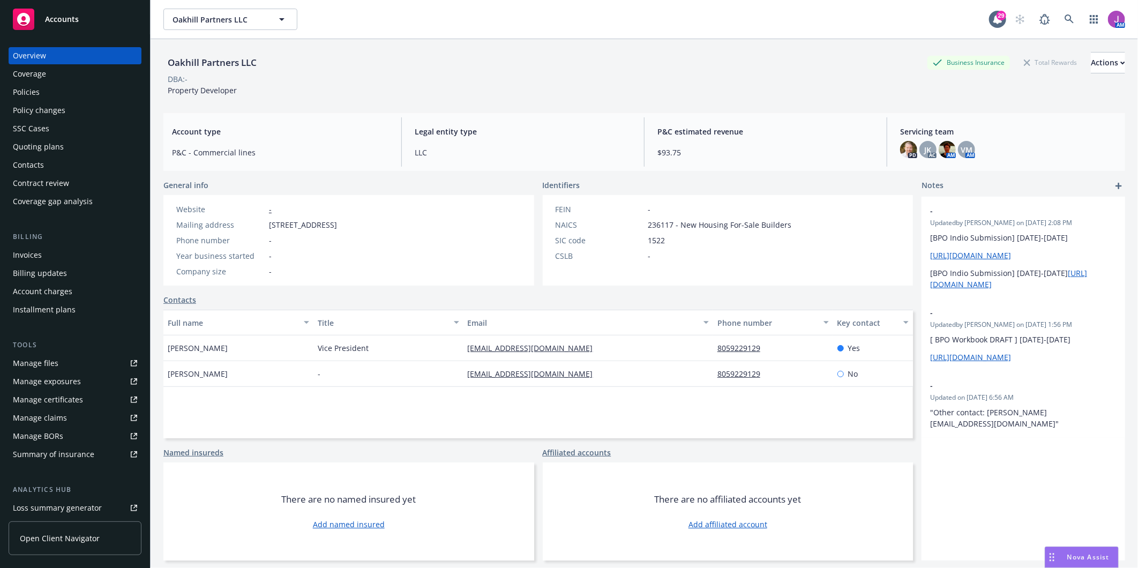
click at [337, 226] on span "124 W Main St Ste G, Santa Maria, CA, 93458" at bounding box center [303, 224] width 68 height 11
copy span "124 W Main St Ste G,"
drag, startPoint x: 344, startPoint y: 226, endPoint x: 456, endPoint y: 229, distance: 112.1
click at [456, 229] on div "Website - Mailing address 124 W Main St Ste G, Santa Maria, CA, 93458 Phone num…" at bounding box center [348, 240] width 371 height 91
copy span "Santa Maria, CA, 93458"
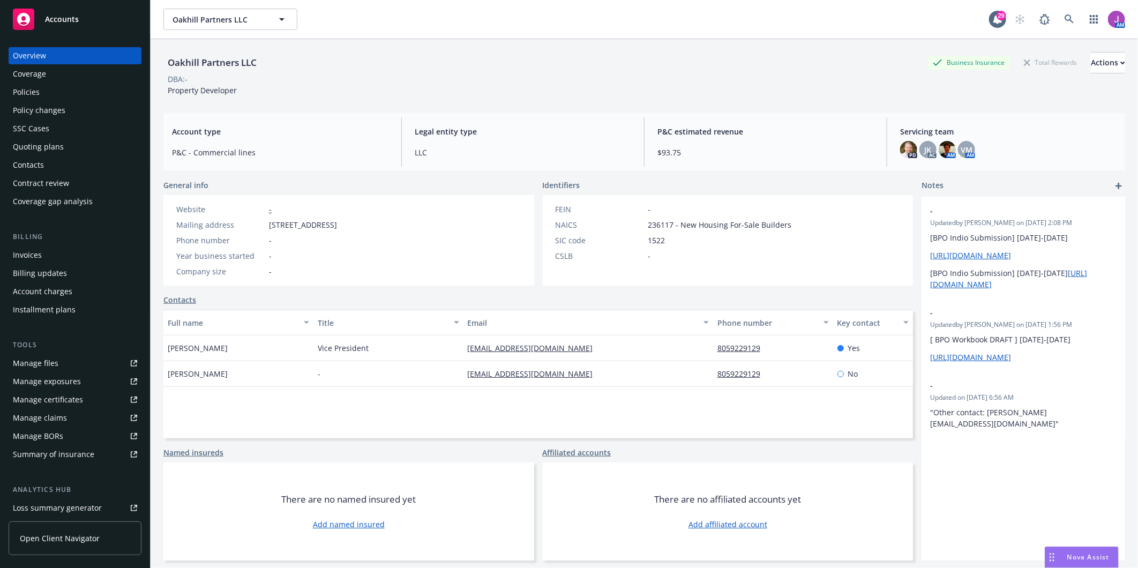
drag, startPoint x: 397, startPoint y: 229, endPoint x: 389, endPoint y: 218, distance: 14.3
drag, startPoint x: 169, startPoint y: 60, endPoint x: 303, endPoint y: 66, distance: 133.6
click at [303, 66] on div "Oakhill Partners LLC Business Insurance Total Rewards Actions" at bounding box center [644, 62] width 962 height 21
copy div "Oakhill Partners LLC"
click at [198, 23] on span "Oakhill Partners LLC" at bounding box center [219, 19] width 93 height 11
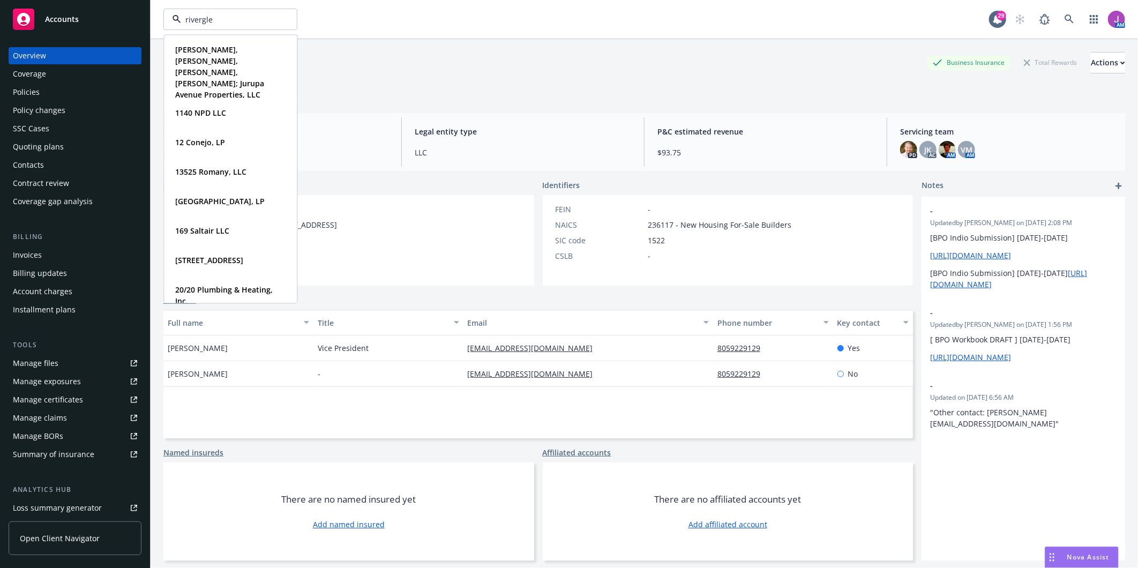
type input "riverglen"
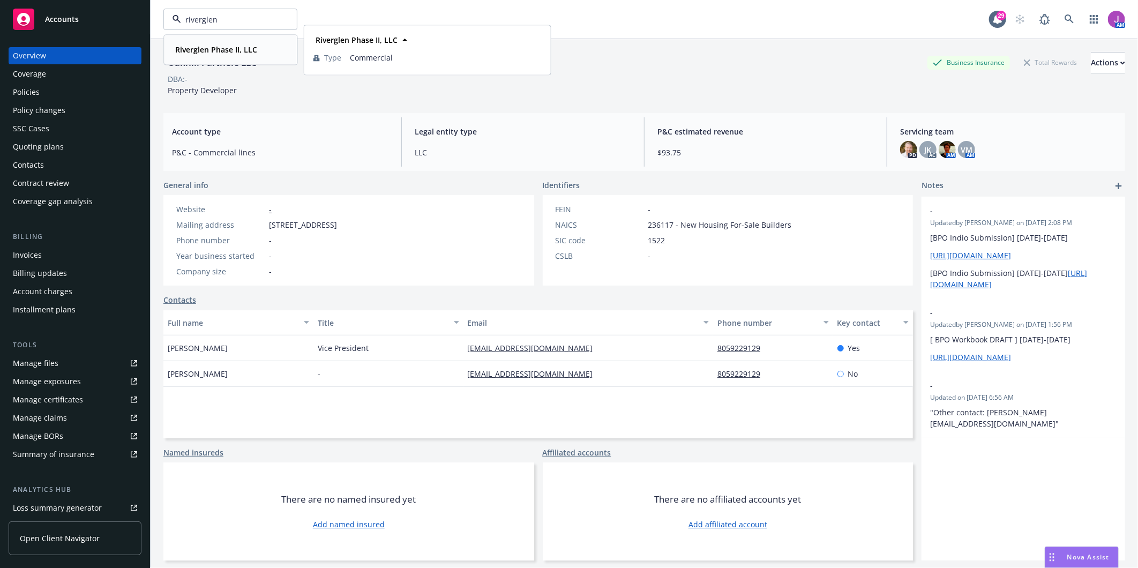
click at [205, 53] on strong "Riverglen Phase II, LLC" at bounding box center [216, 49] width 82 height 10
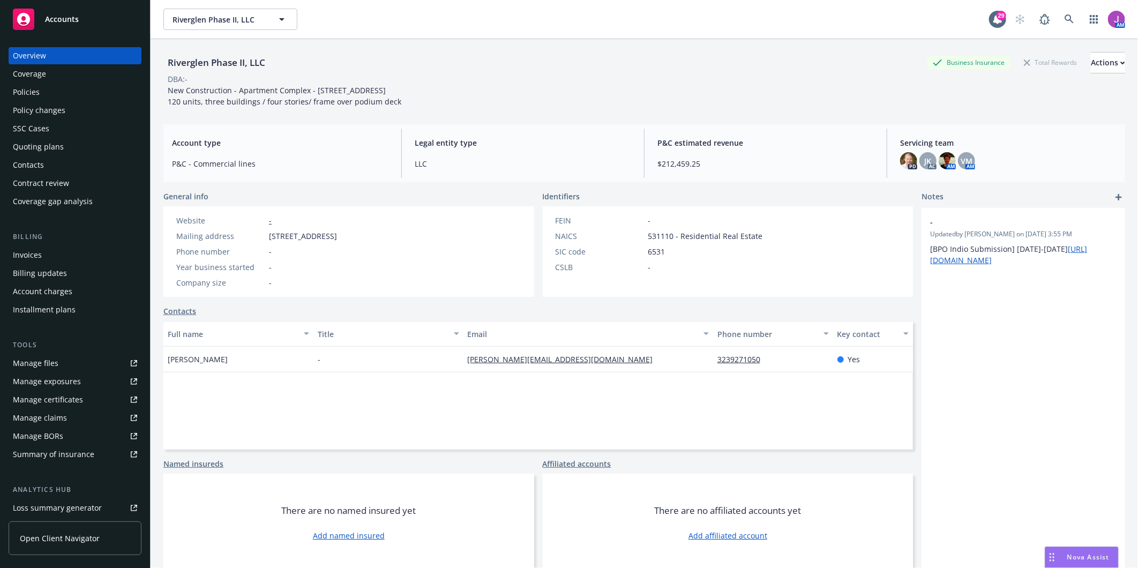
click at [42, 98] on div "Policies" at bounding box center [75, 92] width 124 height 17
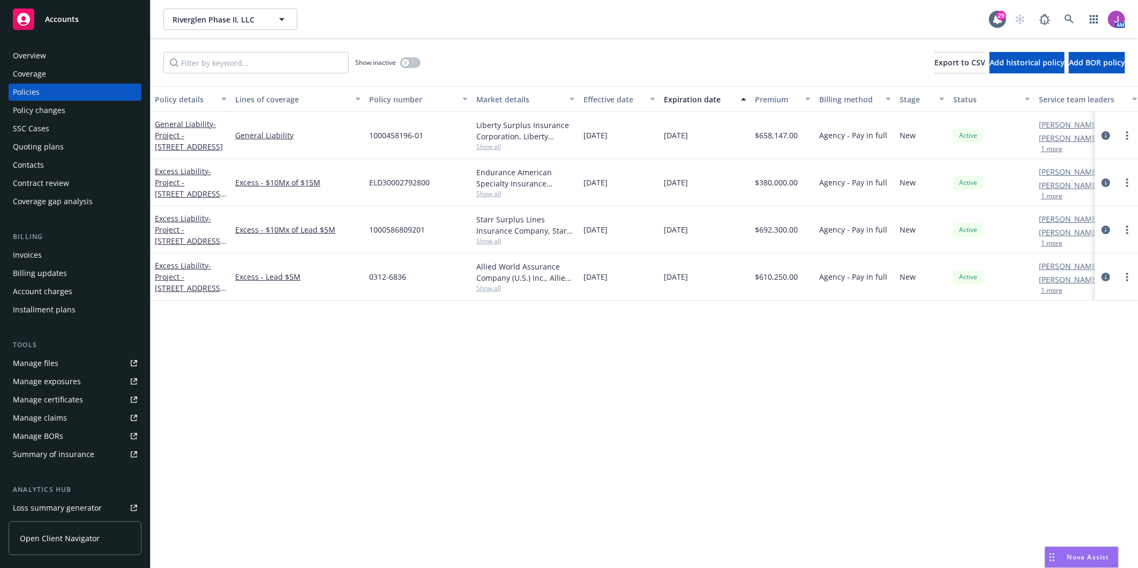
click at [72, 252] on div "Invoices" at bounding box center [75, 255] width 124 height 17
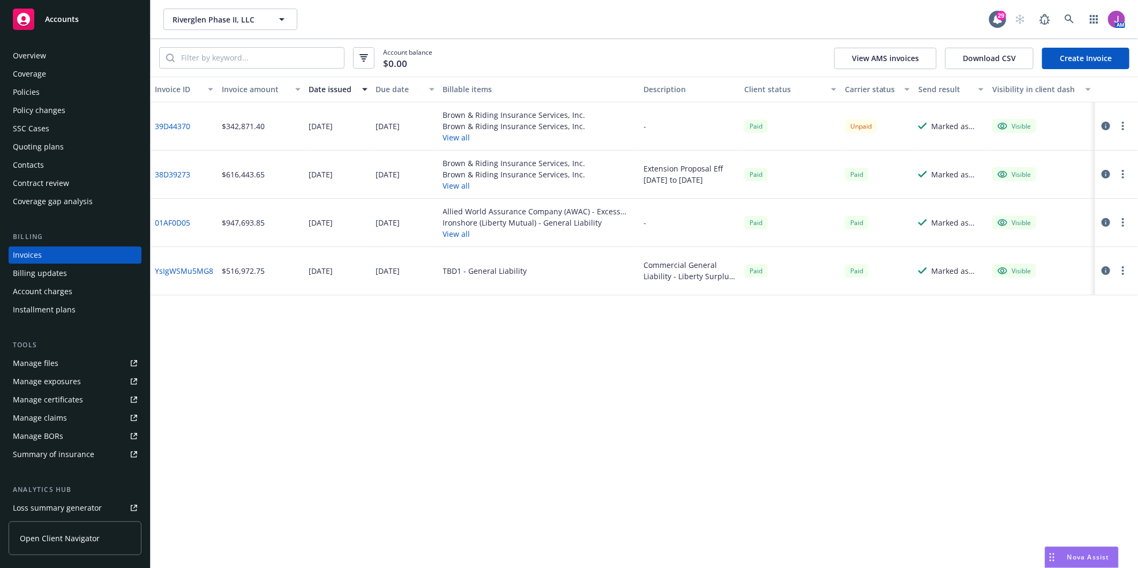
click at [463, 236] on button "View all" at bounding box center [539, 233] width 192 height 11
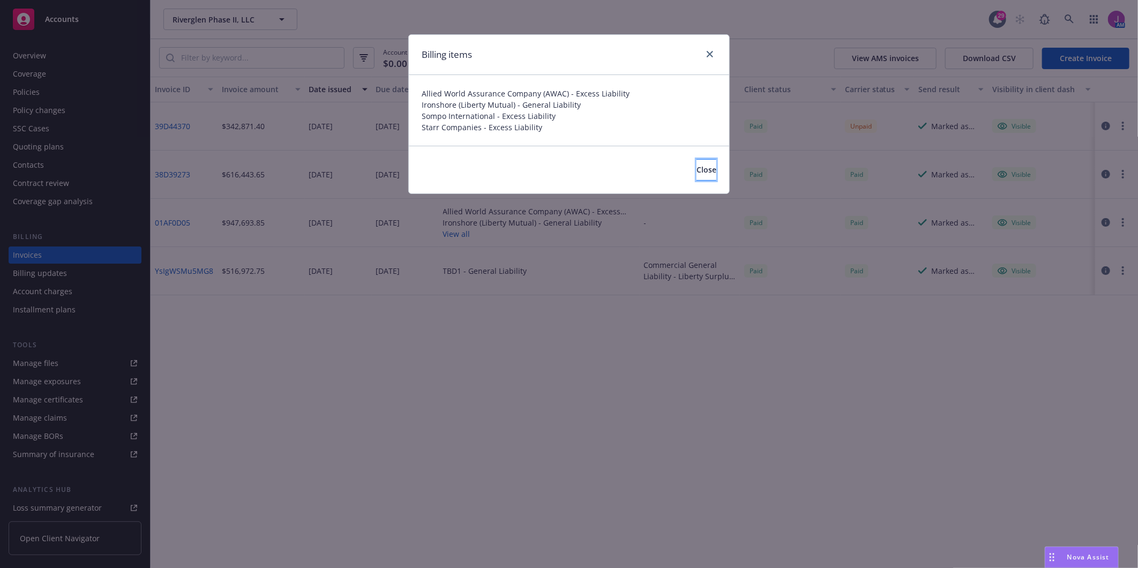
click at [697, 172] on span "Close" at bounding box center [707, 170] width 20 height 10
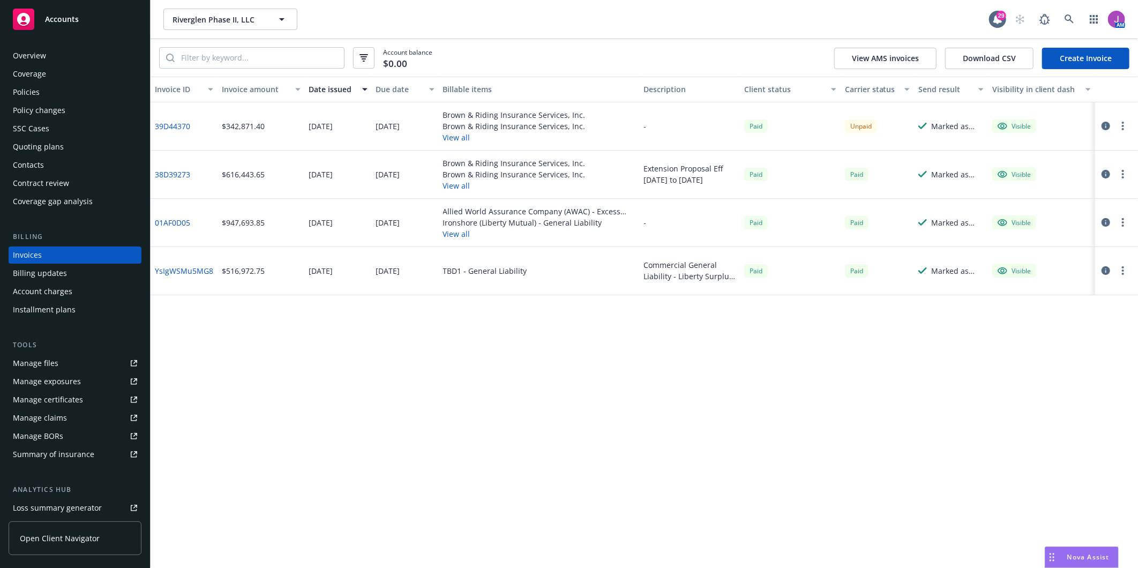
click at [463, 183] on button "View all" at bounding box center [514, 185] width 143 height 11
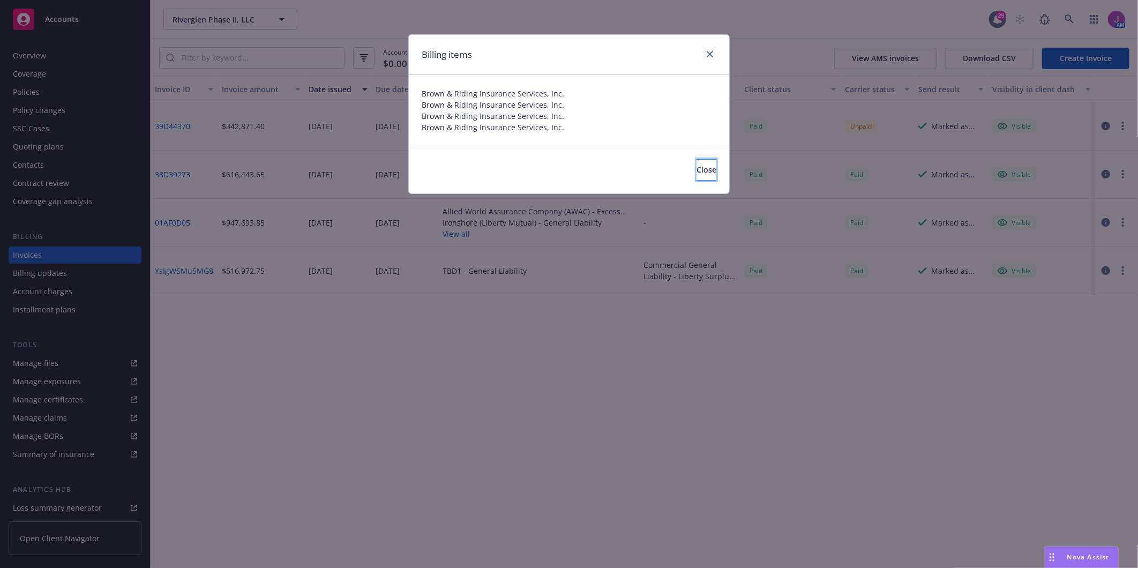
click at [697, 174] on span "Close" at bounding box center [707, 170] width 20 height 10
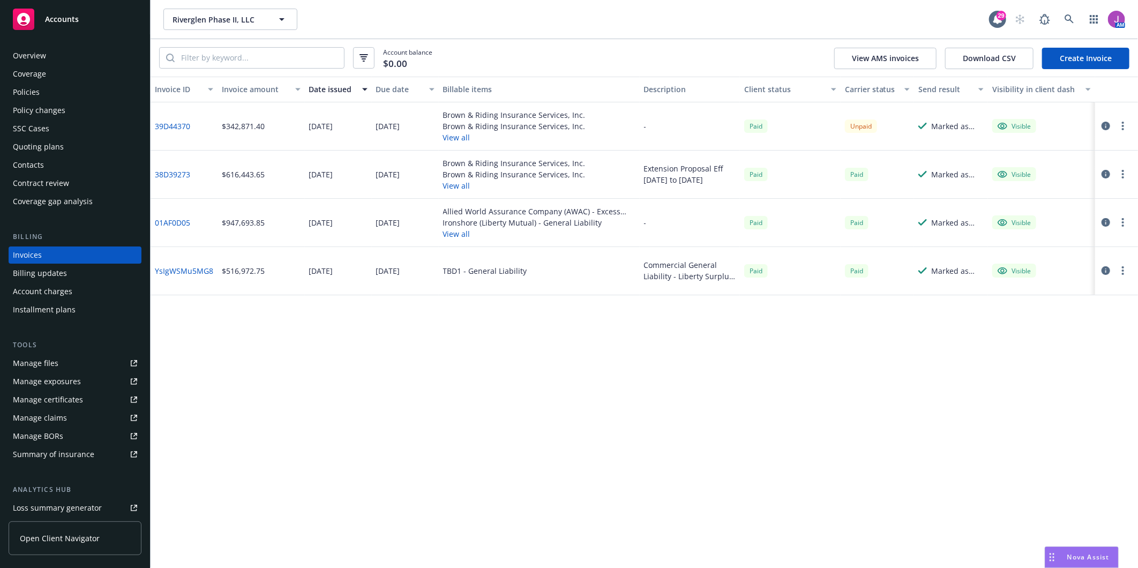
click at [466, 137] on button "View all" at bounding box center [514, 137] width 143 height 11
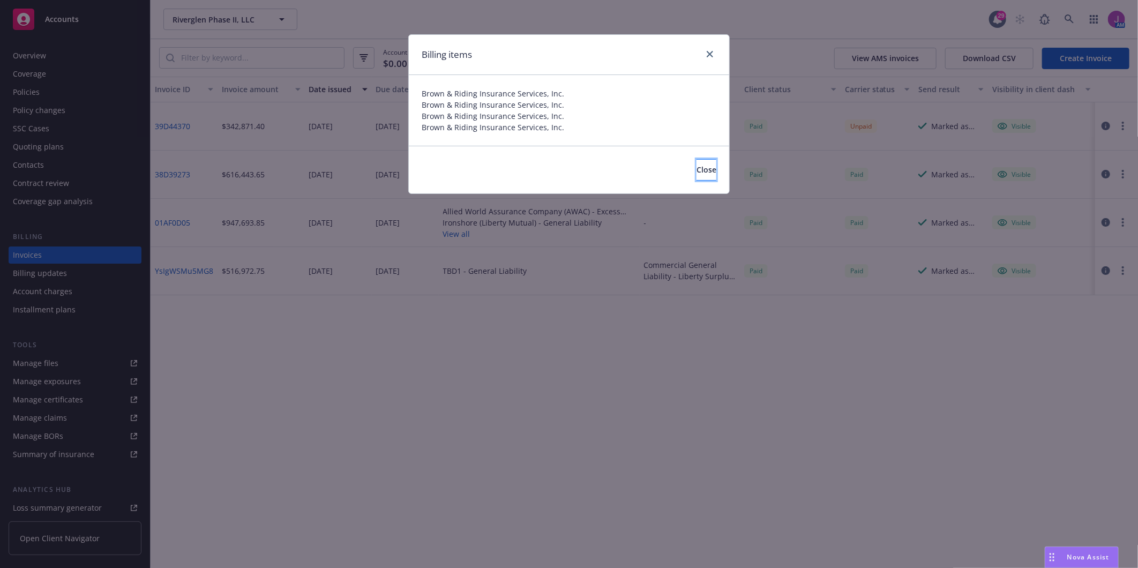
click at [701, 180] on button "Close" at bounding box center [707, 169] width 20 height 21
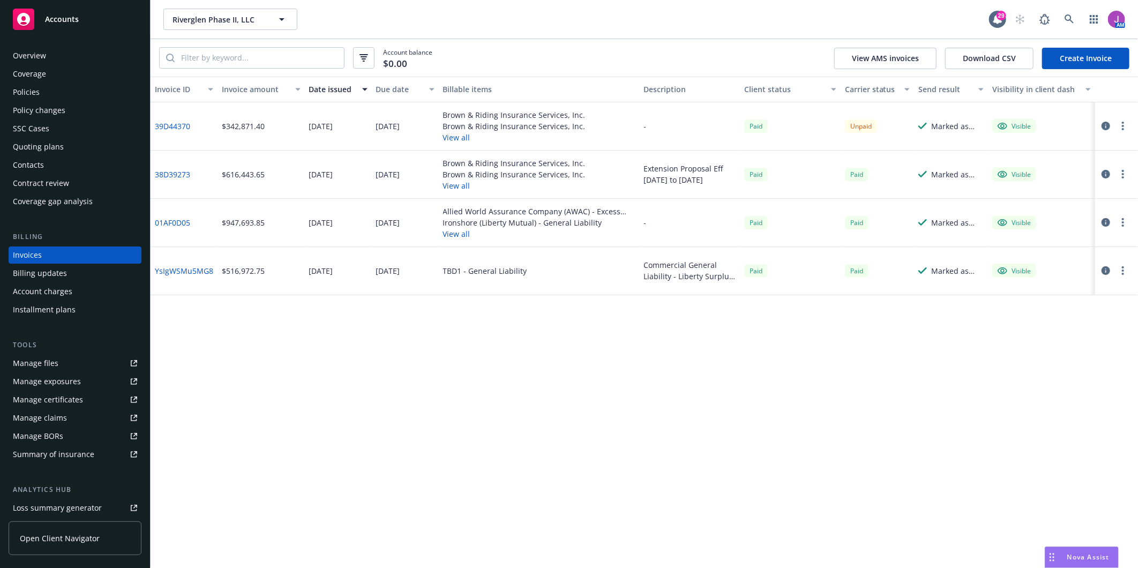
click at [27, 110] on div "Policy changes" at bounding box center [39, 110] width 53 height 17
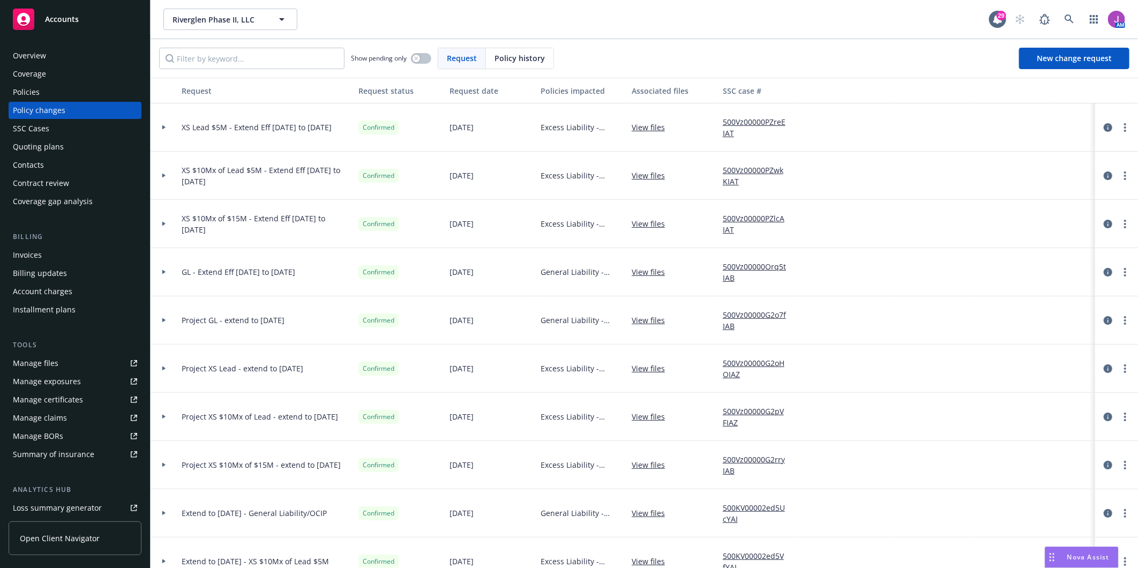
click at [28, 256] on div "Invoices" at bounding box center [27, 255] width 29 height 17
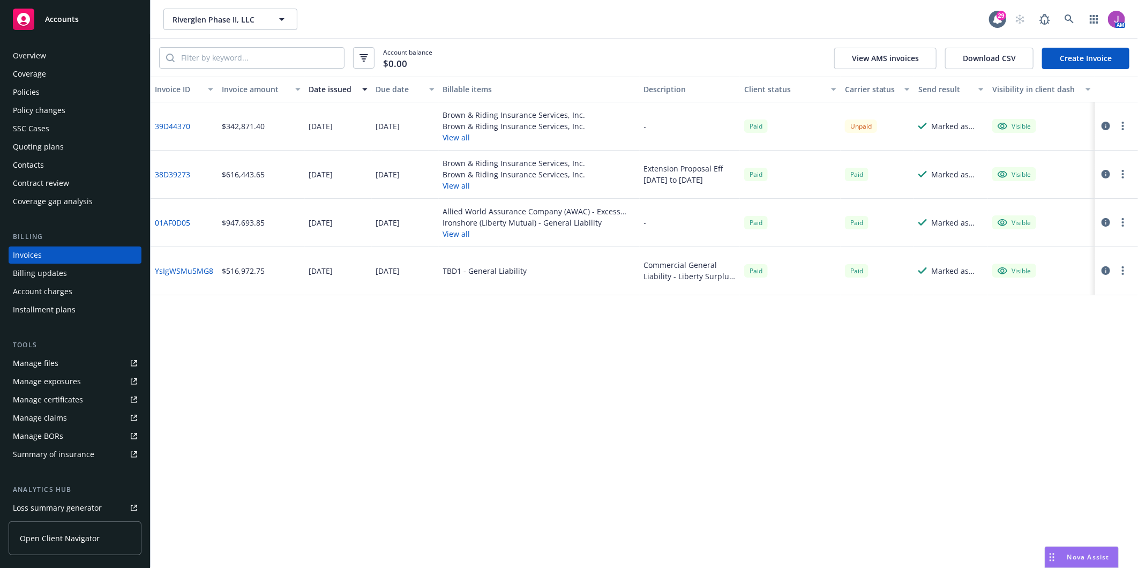
click at [176, 123] on link "39D44370" at bounding box center [172, 126] width 35 height 11
click at [172, 173] on link "38D39273" at bounding box center [172, 174] width 35 height 11
click at [166, 220] on link "01AF0D05" at bounding box center [172, 222] width 35 height 11
click at [185, 271] on link "YsIgWSMu5MG8" at bounding box center [184, 270] width 58 height 11
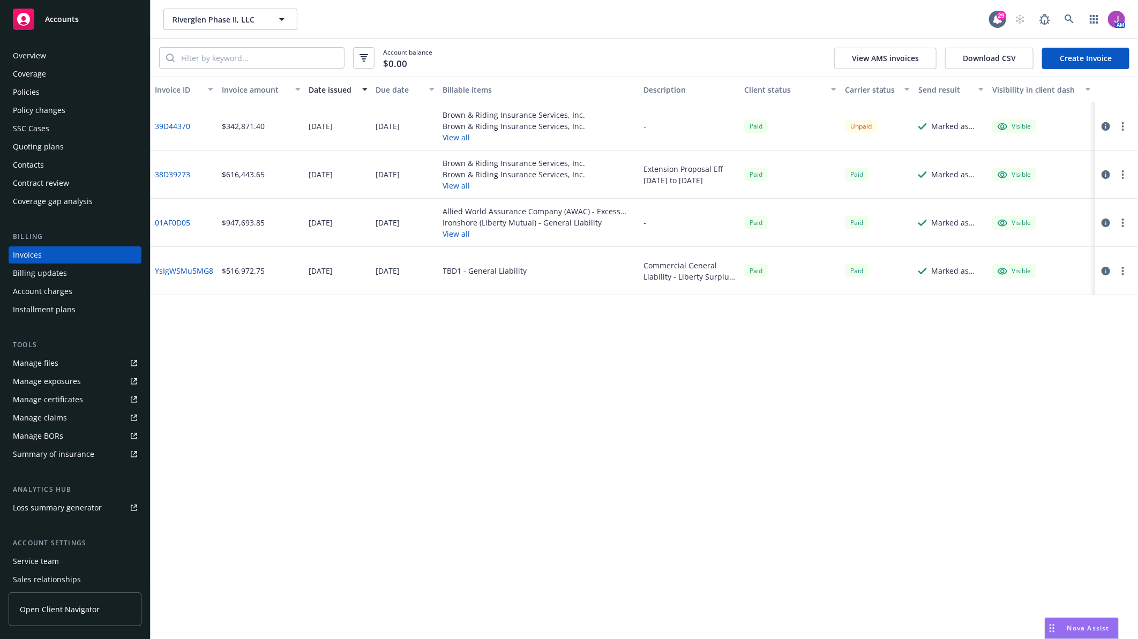
click at [174, 173] on link "38D39273" at bounding box center [172, 174] width 35 height 11
click at [177, 126] on link "39D44370" at bounding box center [172, 126] width 35 height 11
click at [1107, 176] on icon "button" at bounding box center [1106, 174] width 9 height 9
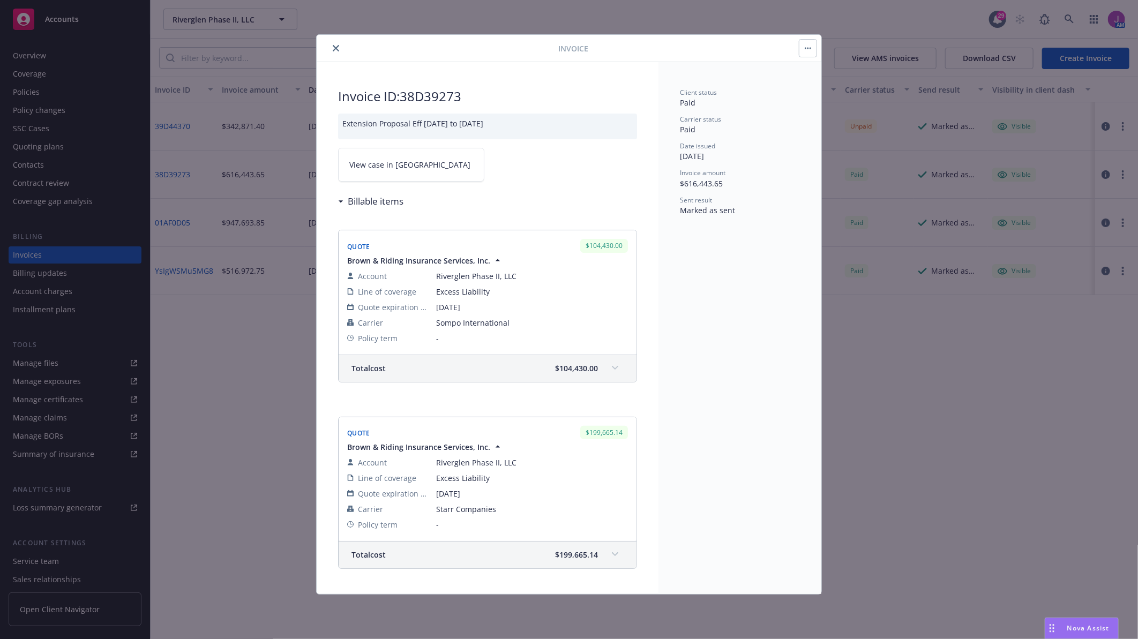
click at [387, 170] on span "View case in SSC" at bounding box center [409, 164] width 121 height 11
click at [329, 49] on div at bounding box center [439, 48] width 237 height 13
click at [333, 50] on icon "close" at bounding box center [336, 48] width 6 height 6
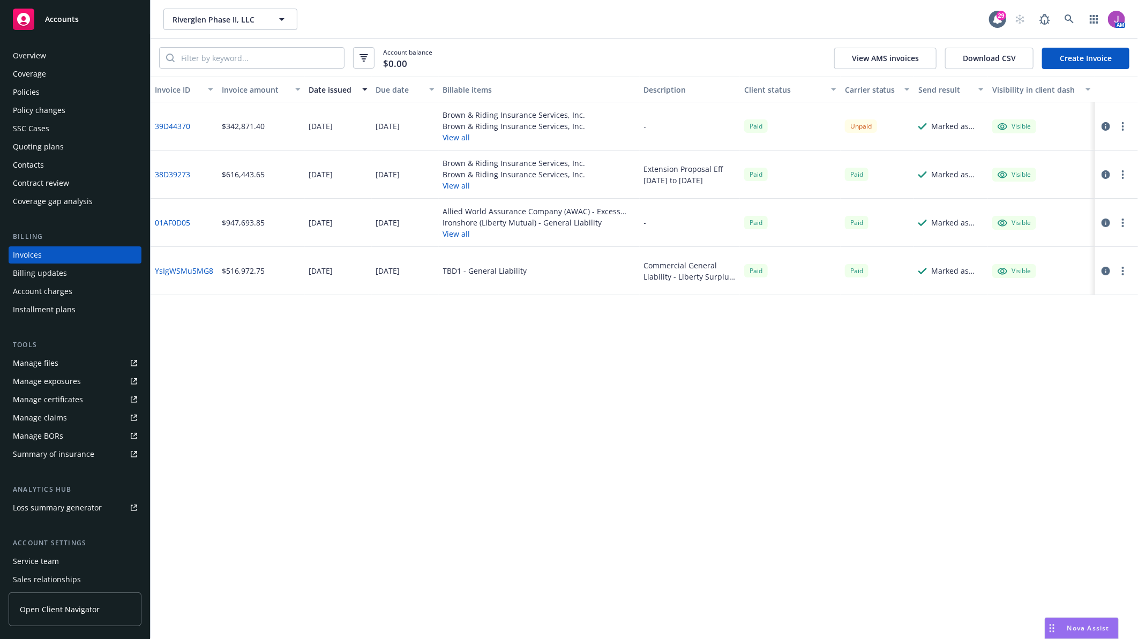
click at [1106, 126] on icon "button" at bounding box center [1106, 126] width 9 height 9
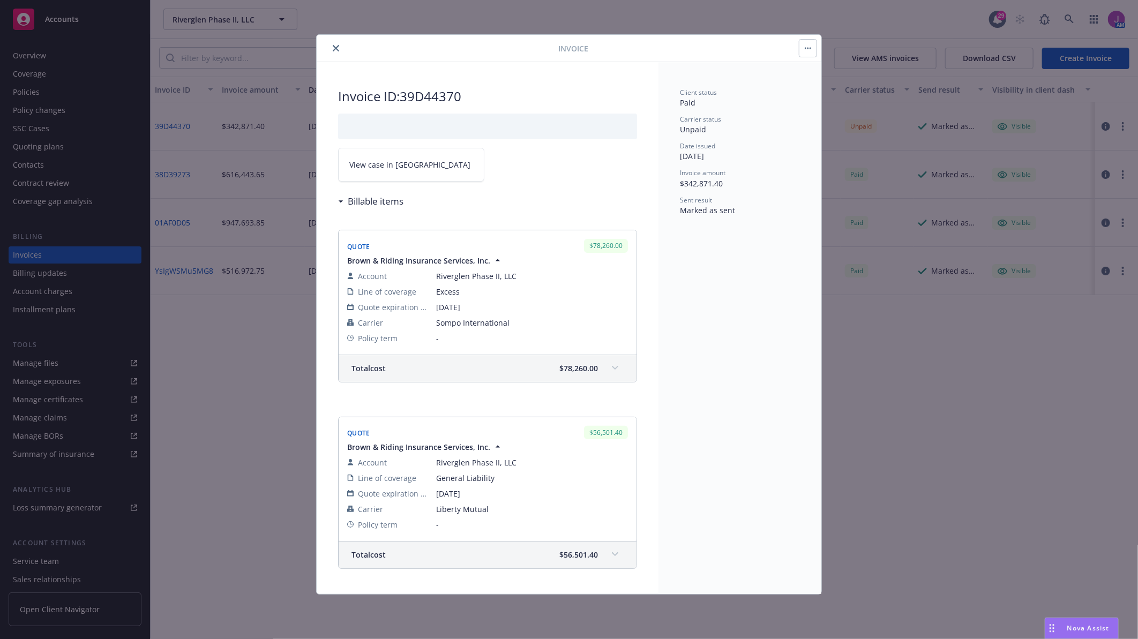
click at [383, 165] on span "View case in SSC" at bounding box center [409, 164] width 121 height 11
click at [334, 42] on button "close" at bounding box center [336, 48] width 13 height 13
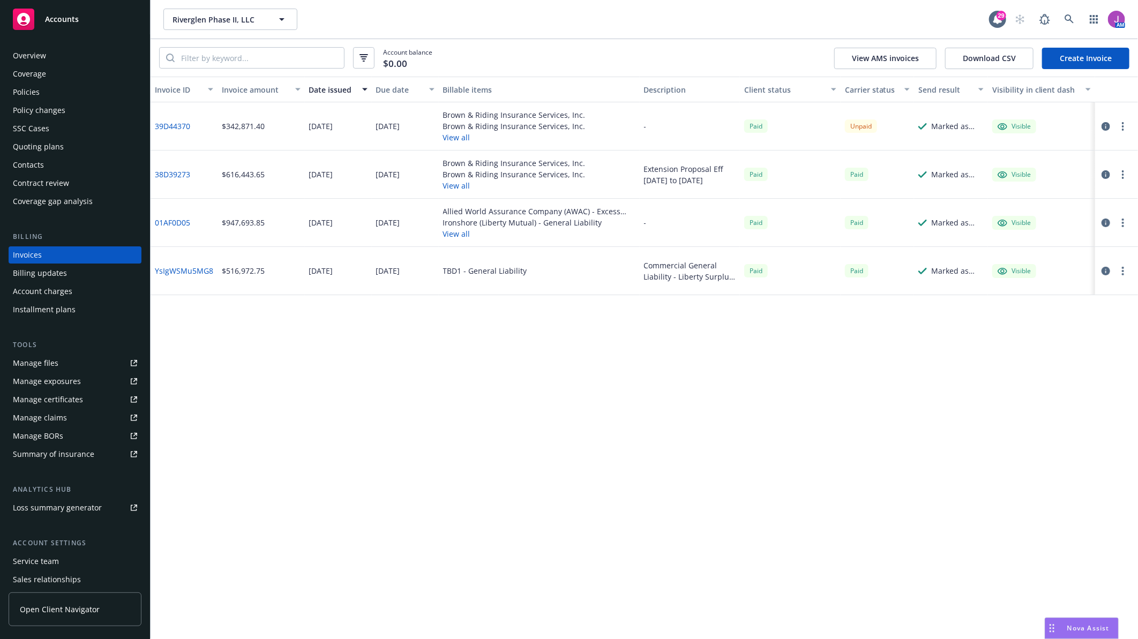
click at [183, 123] on link "39D44370" at bounding box center [172, 126] width 35 height 11
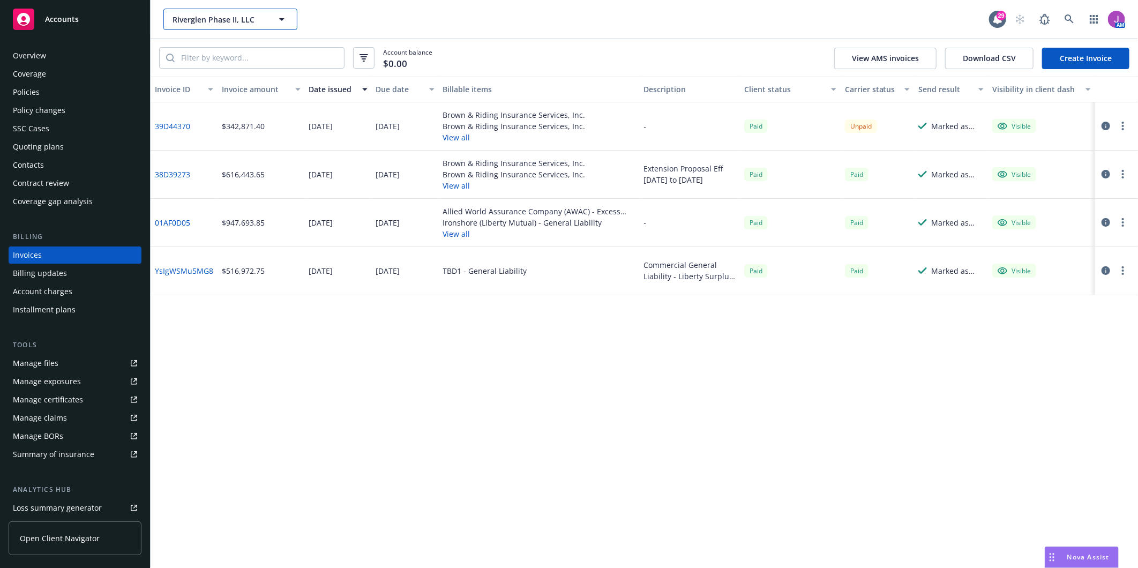
click at [237, 25] on button "Riverglen Phase II, LLC" at bounding box center [230, 19] width 134 height 21
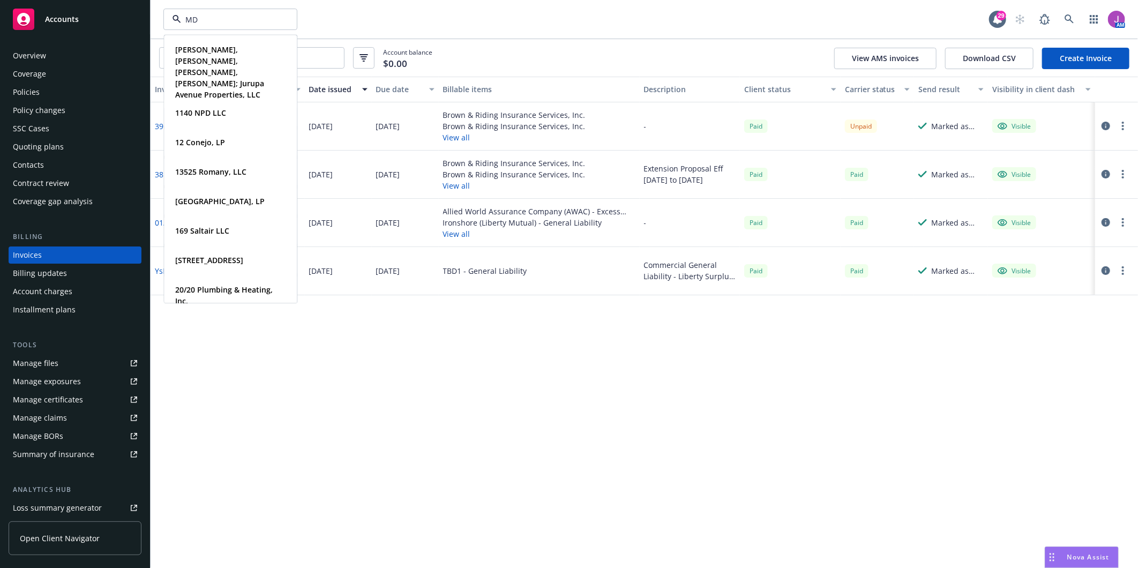
type input "MDB"
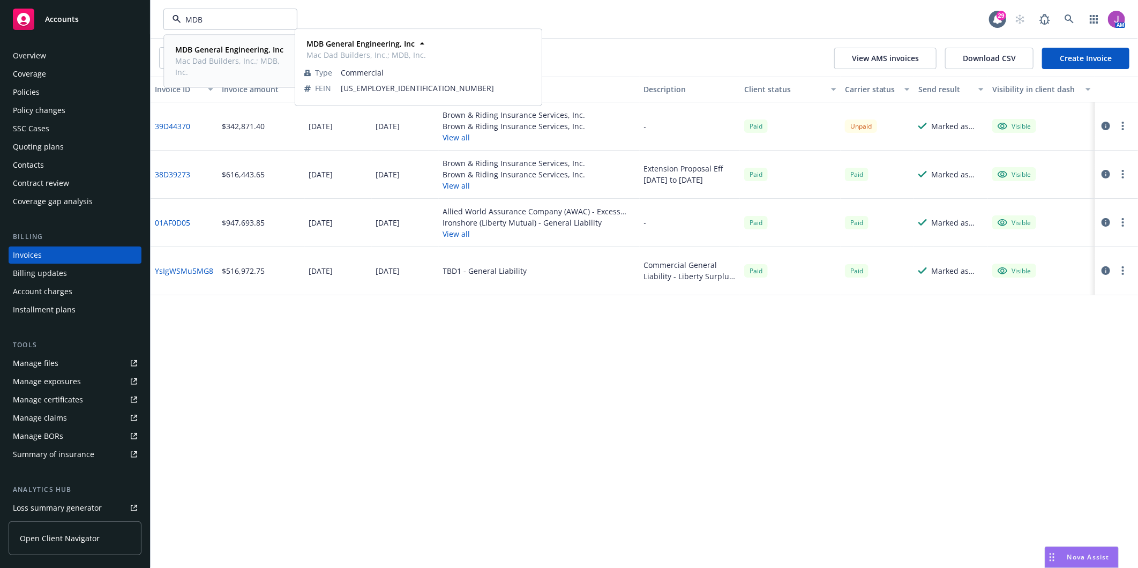
click at [211, 43] on div "MDB General Engineering, Inc Mac Dad Builders, Inc.; MDB, Inc." at bounding box center [228, 61] width 115 height 38
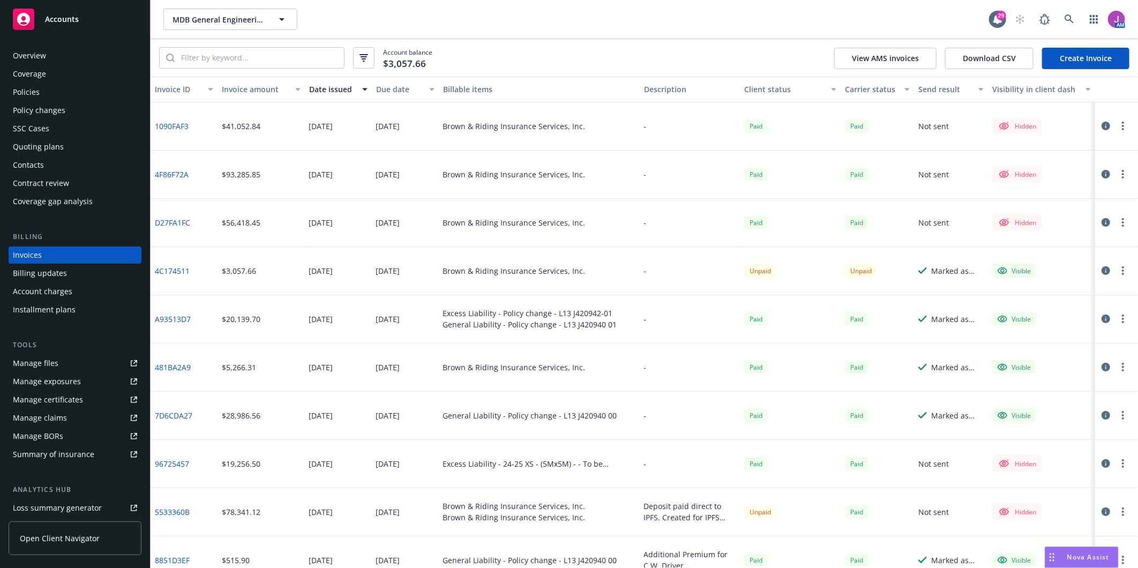
click at [31, 144] on div "Quoting plans" at bounding box center [38, 146] width 51 height 17
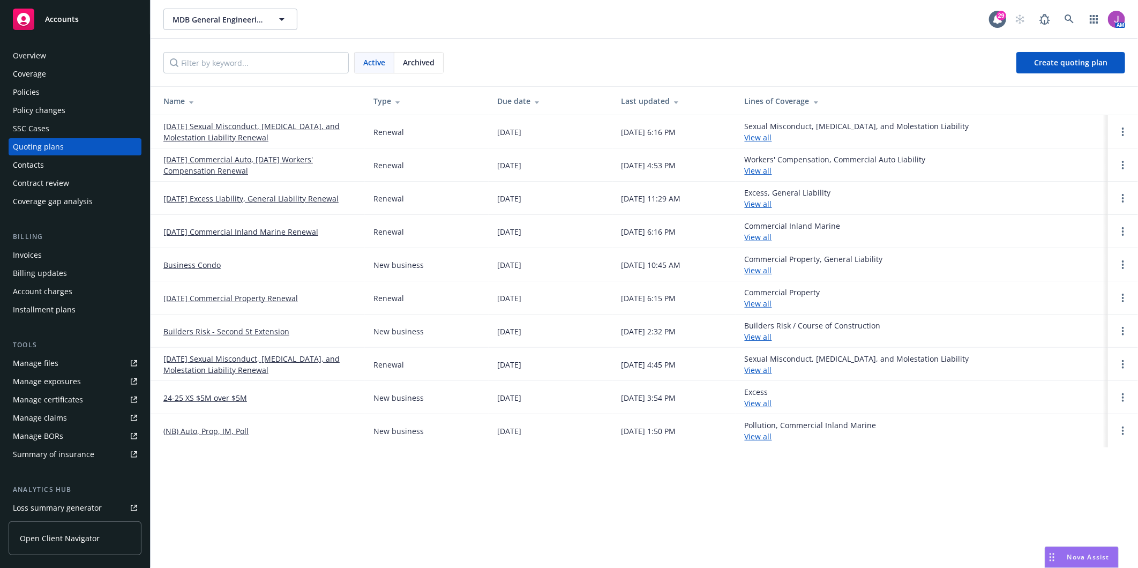
click at [416, 65] on span "Archived" at bounding box center [419, 62] width 32 height 11
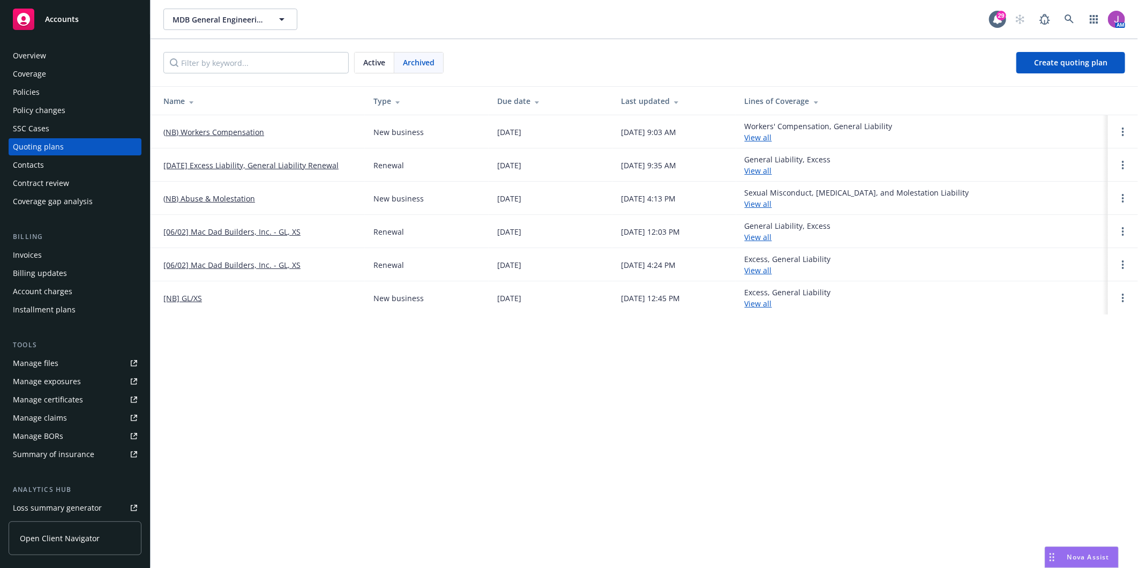
click at [772, 173] on link "View all" at bounding box center [758, 171] width 27 height 10
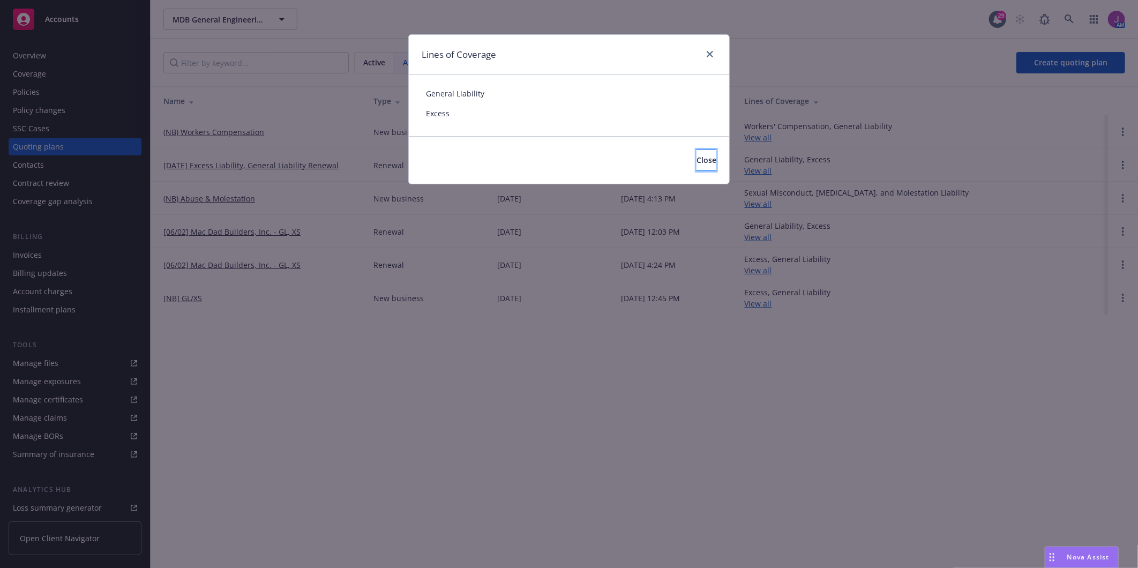
click at [697, 156] on button "Close" at bounding box center [707, 160] width 20 height 21
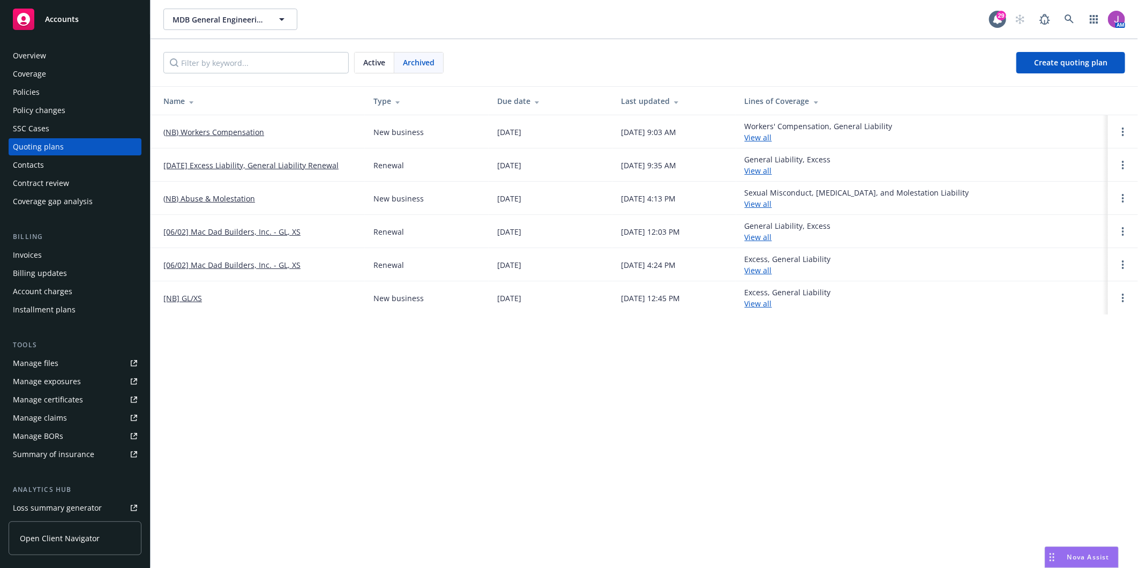
click at [772, 204] on link "View all" at bounding box center [758, 204] width 27 height 10
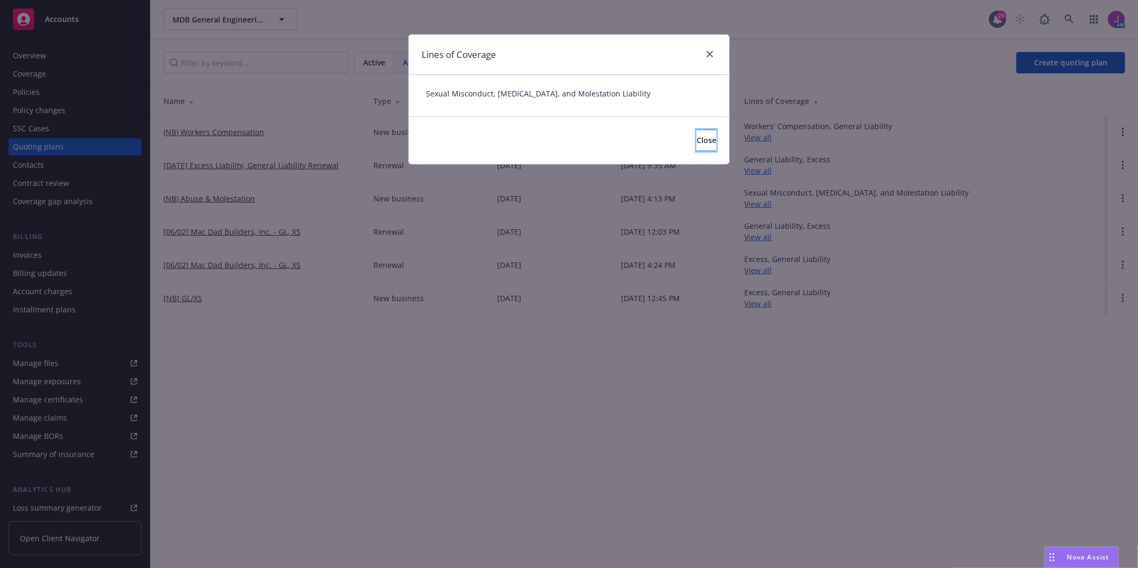
click at [697, 132] on button "Close" at bounding box center [707, 140] width 20 height 21
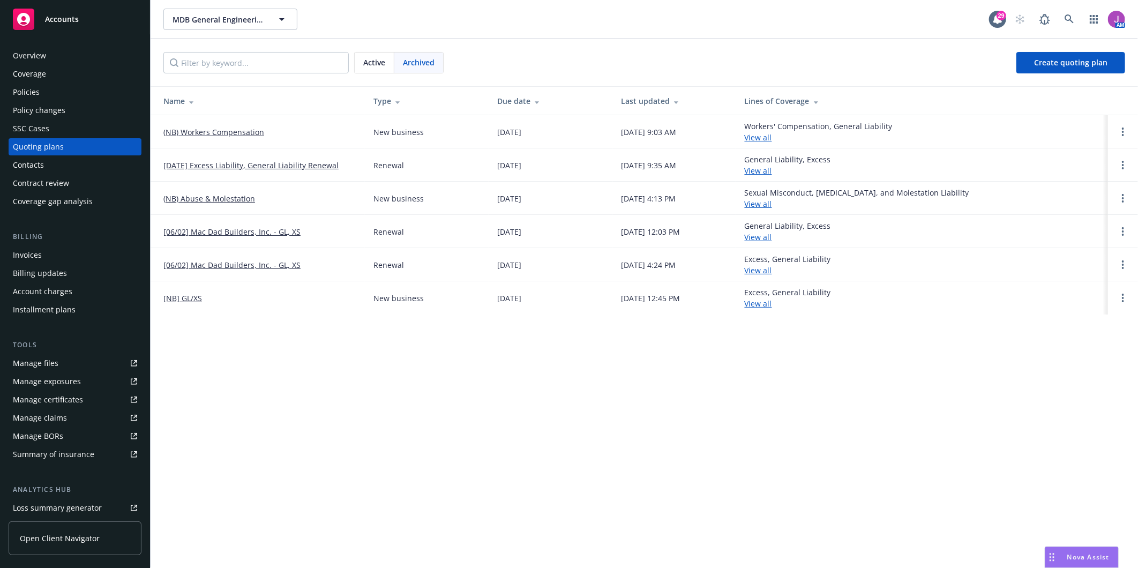
click at [391, 59] on div "Active" at bounding box center [375, 63] width 40 height 20
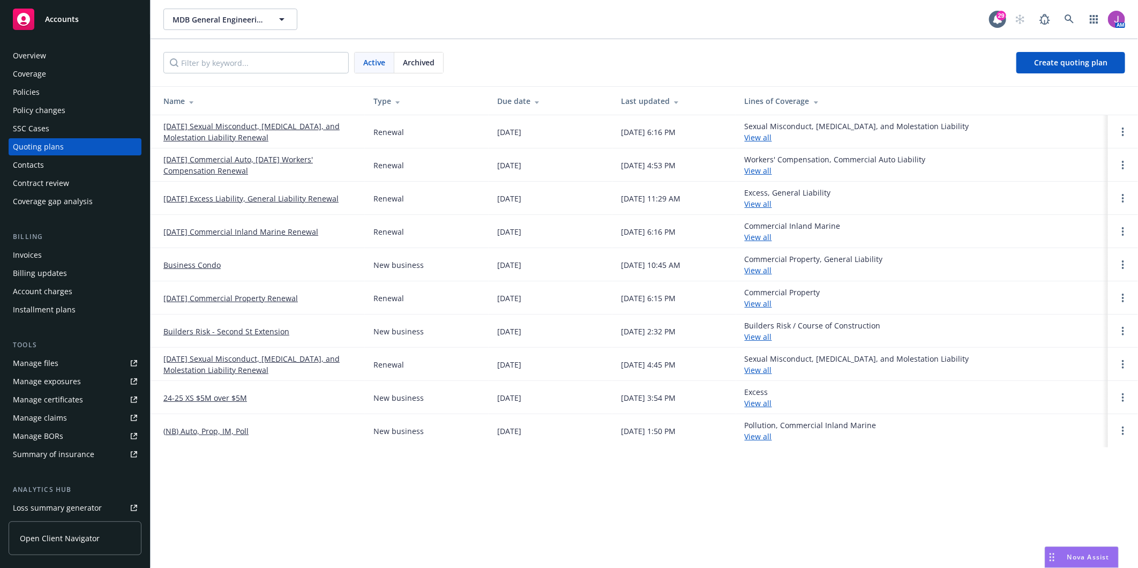
click at [197, 433] on link "(NB) Auto, Prop, IM, Poll" at bounding box center [205, 431] width 85 height 11
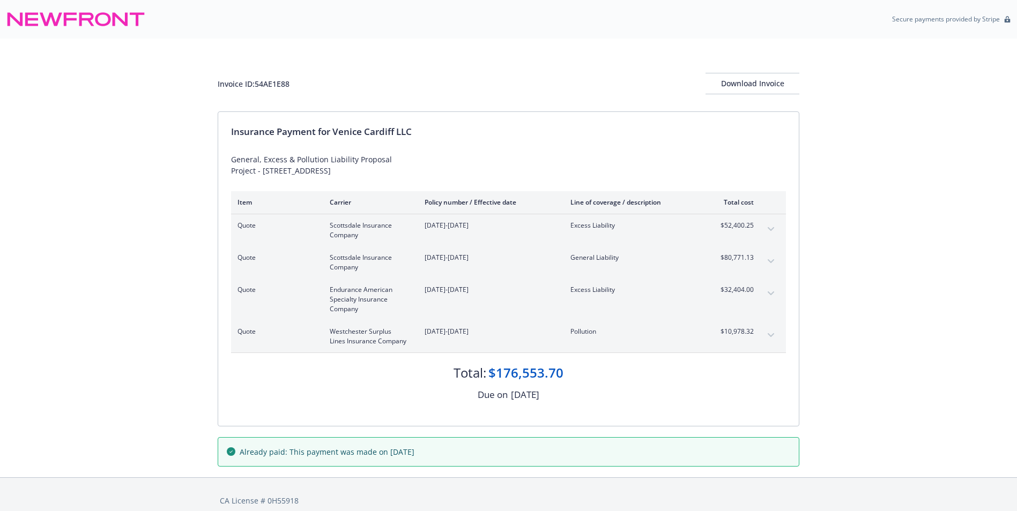
click at [125, 300] on div "Invoice ID: 54AE1E88 Download Invoice Insurance Payment for Venice Cardiff LLC …" at bounding box center [508, 258] width 1017 height 439
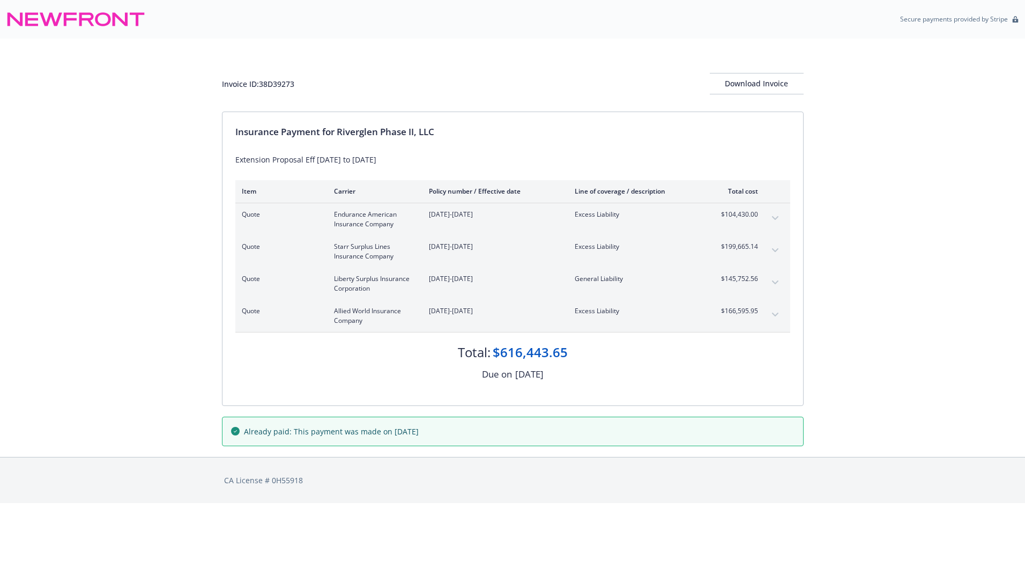
click at [771, 215] on button "expand content" at bounding box center [774, 218] width 17 height 17
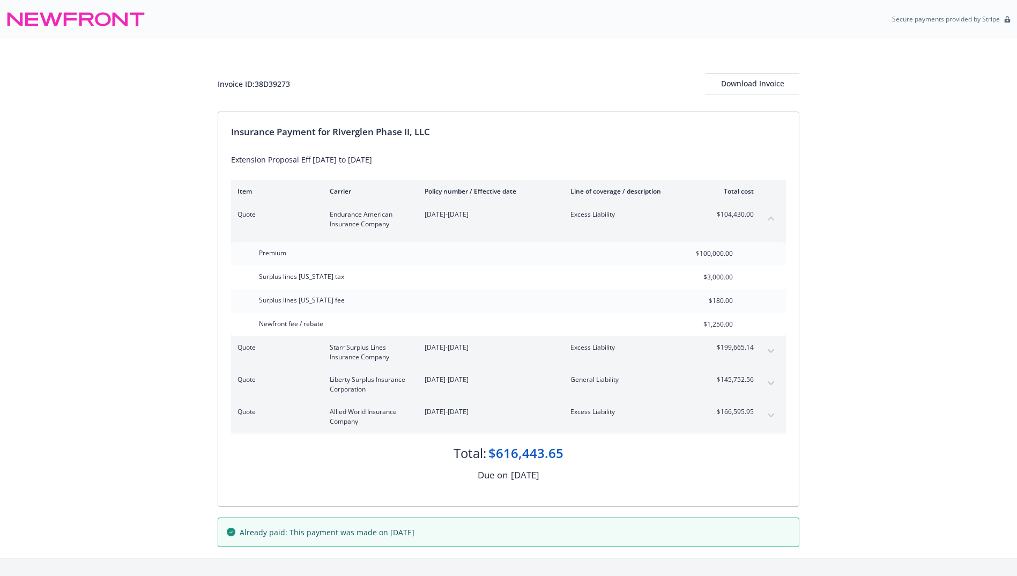
click at [771, 215] on button "collapse content" at bounding box center [770, 218] width 17 height 17
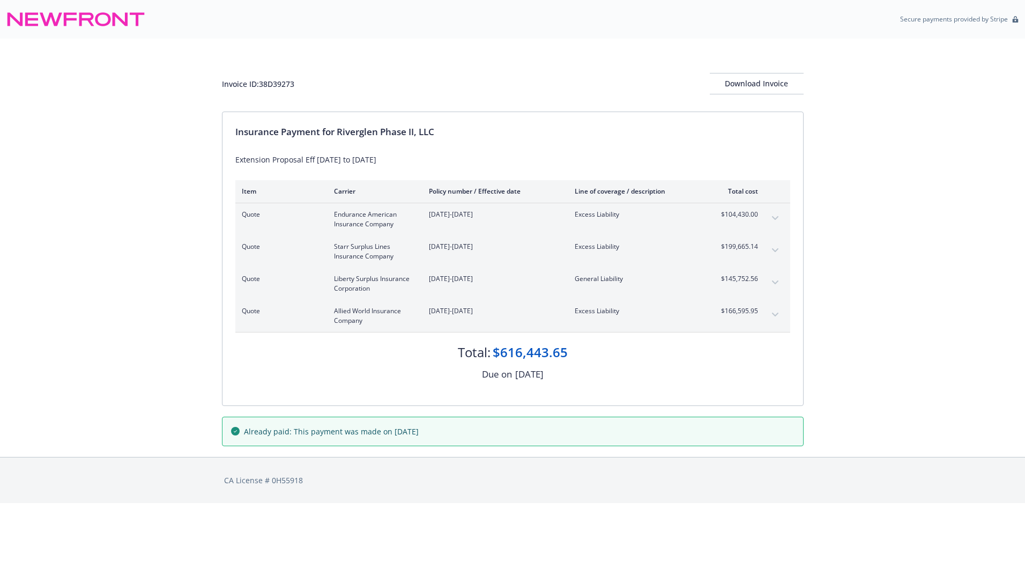
click at [771, 246] on button "expand content" at bounding box center [774, 250] width 17 height 17
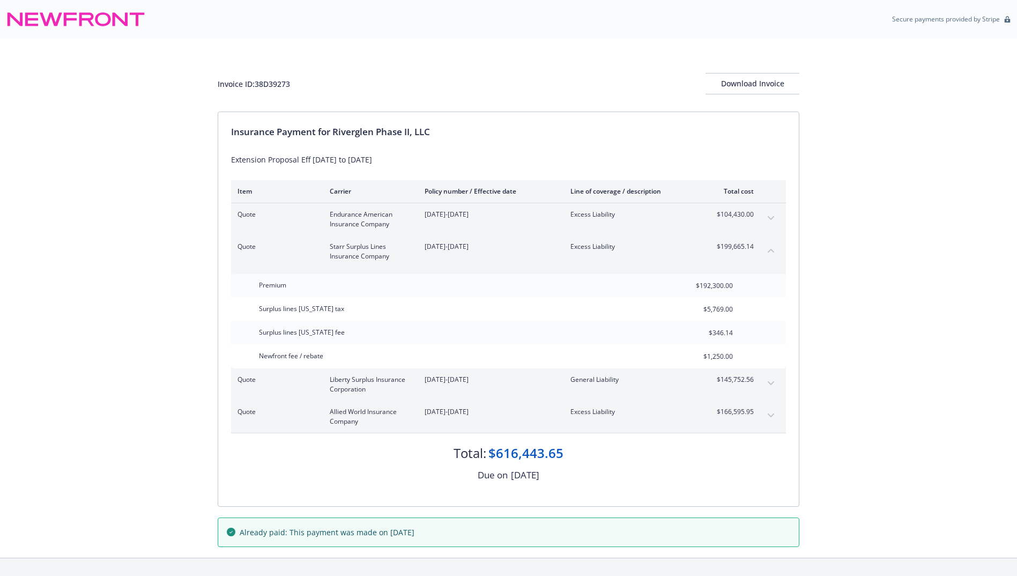
click at [771, 246] on button "collapse content" at bounding box center [770, 250] width 17 height 17
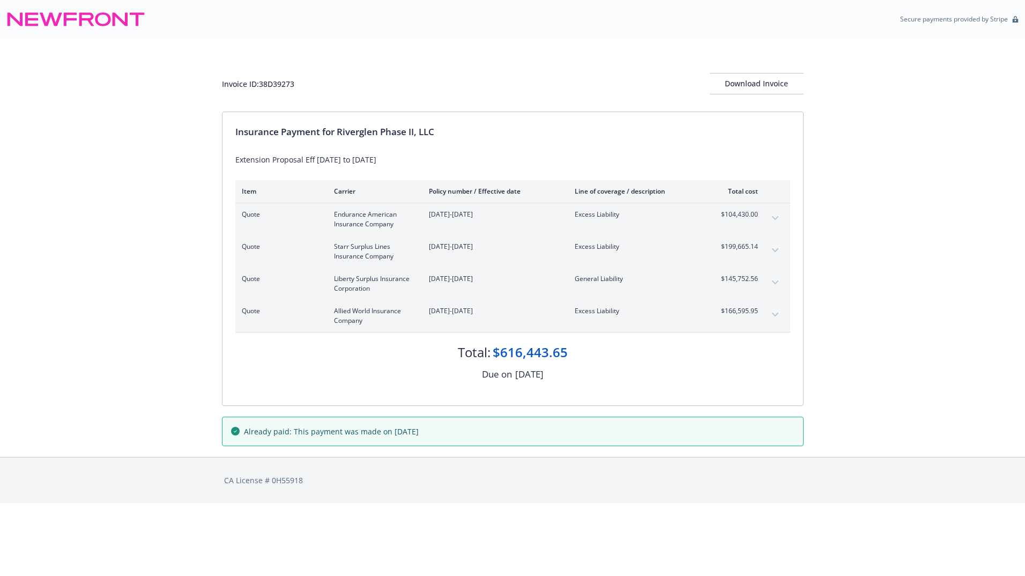
click at [777, 279] on button "expand content" at bounding box center [774, 282] width 17 height 17
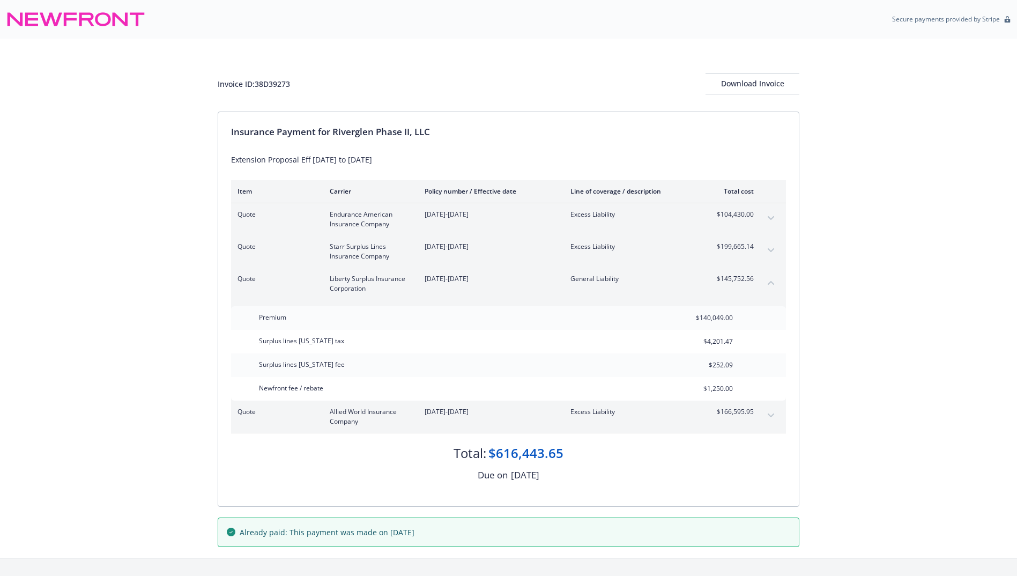
click at [777, 279] on button "collapse content" at bounding box center [770, 282] width 17 height 17
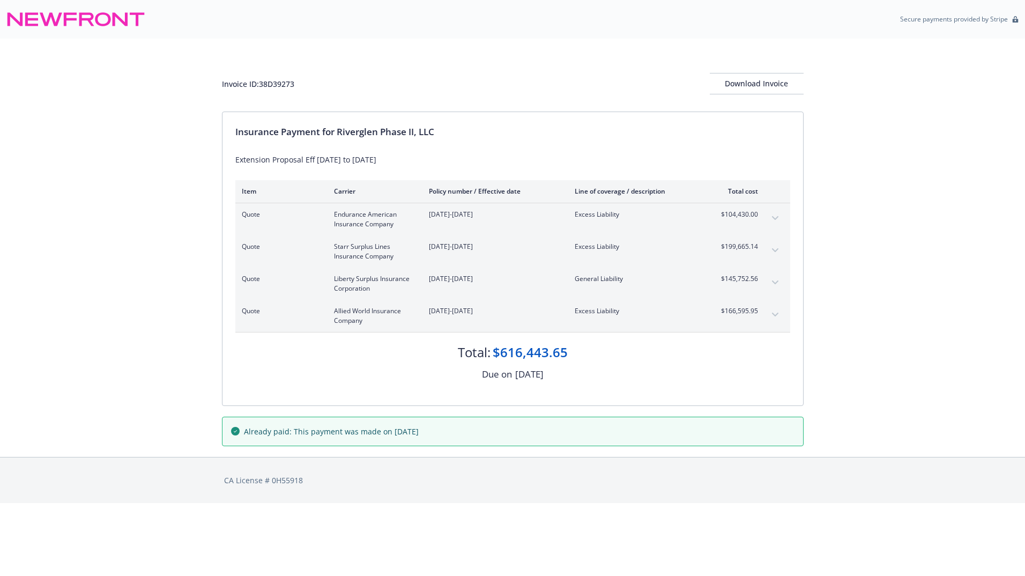
click at [779, 309] on button "expand content" at bounding box center [774, 314] width 17 height 17
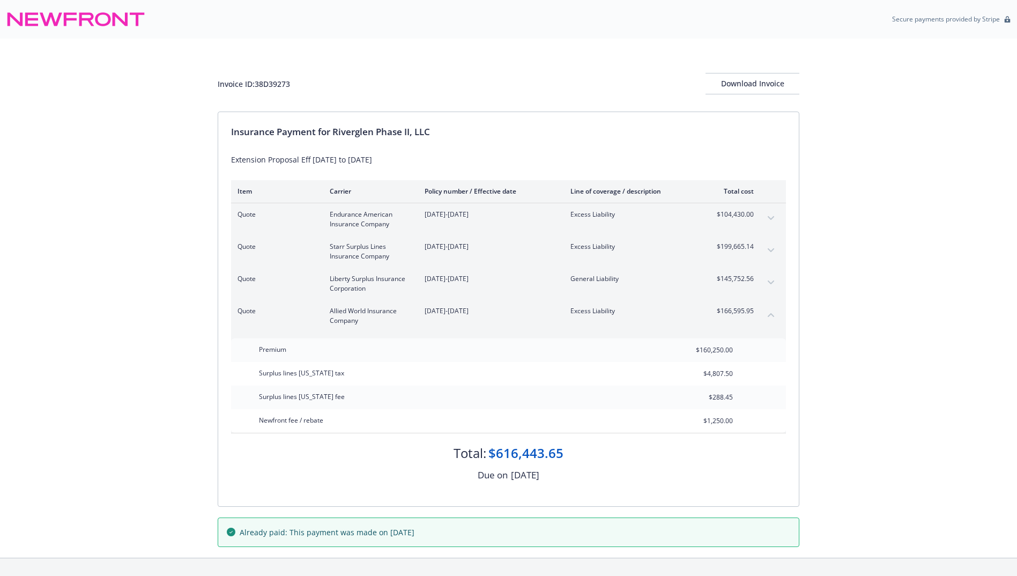
click at [779, 309] on div "Quote Allied World Insurance Company 12/31/2024-09/30/2025 Excess Liability $16…" at bounding box center [508, 316] width 555 height 32
click at [776, 314] on button "collapse content" at bounding box center [770, 314] width 17 height 17
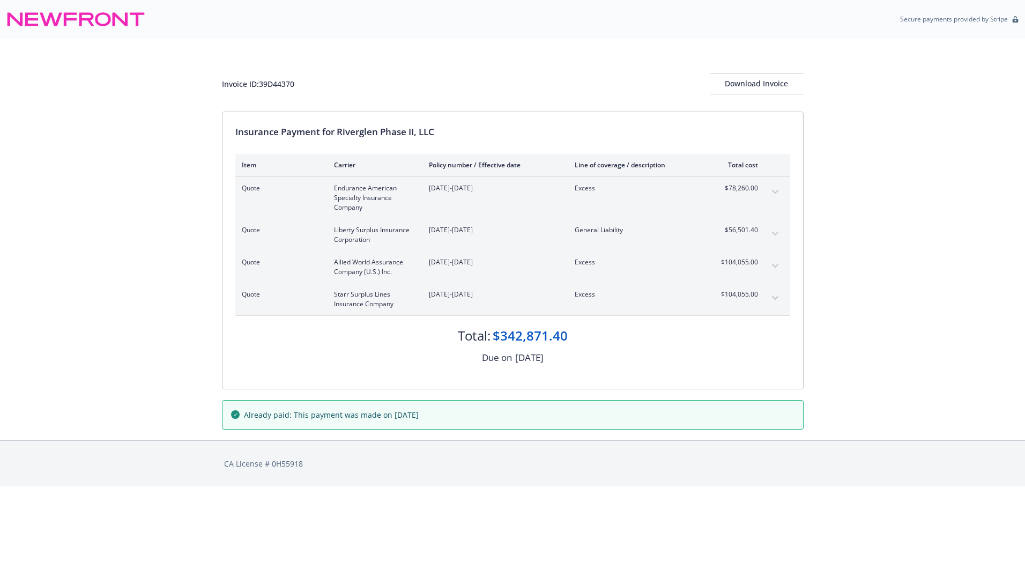
click at [770, 259] on button "expand content" at bounding box center [774, 265] width 17 height 17
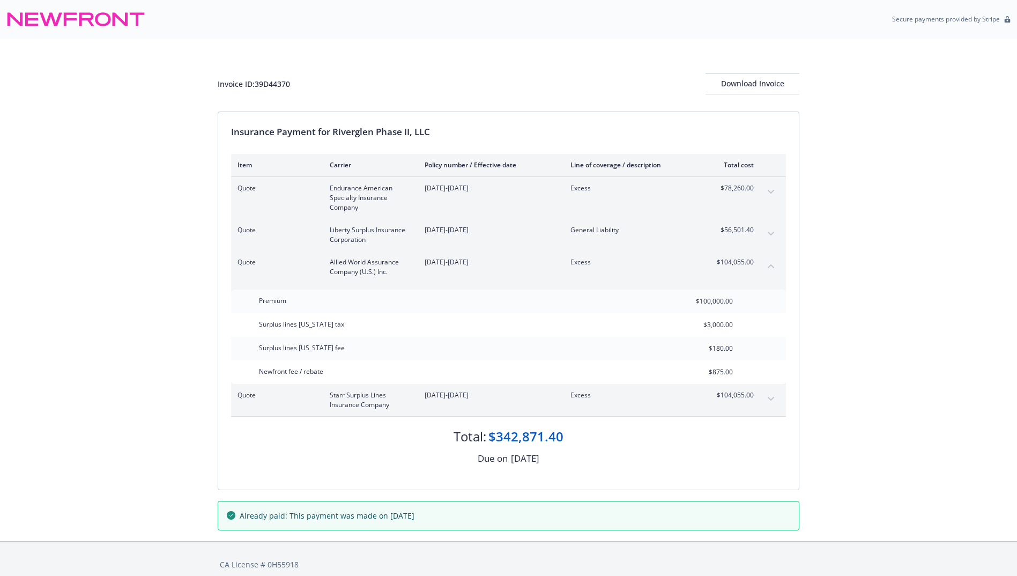
click at [770, 259] on button "collapse content" at bounding box center [770, 265] width 17 height 17
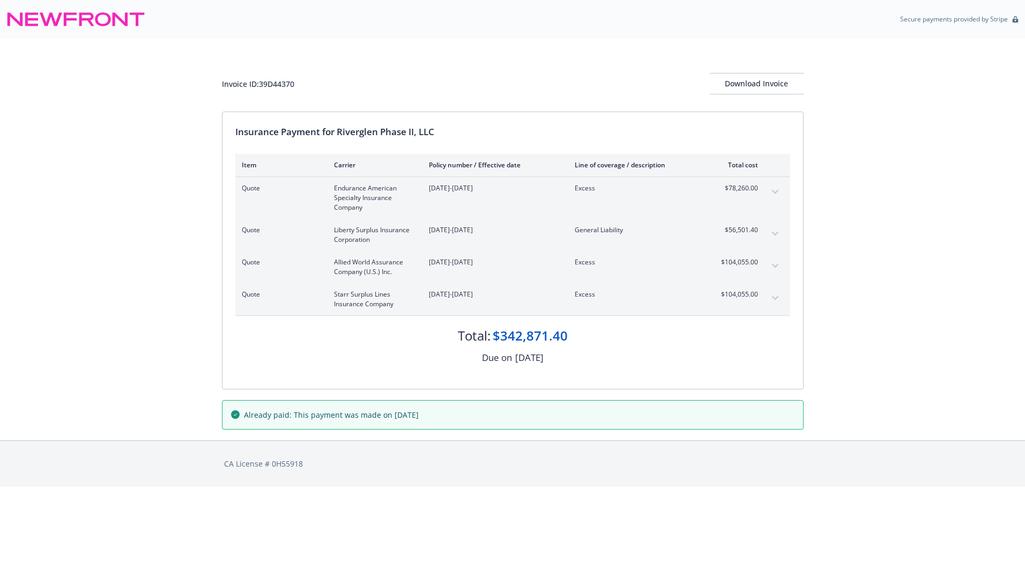
click at [784, 300] on div "Quote Starr Surplus Lines Insurance Company 09/30/2025-12/31/2025 Excess $104,0…" at bounding box center [512, 299] width 555 height 32
click at [776, 296] on icon "expand content" at bounding box center [775, 298] width 6 height 4
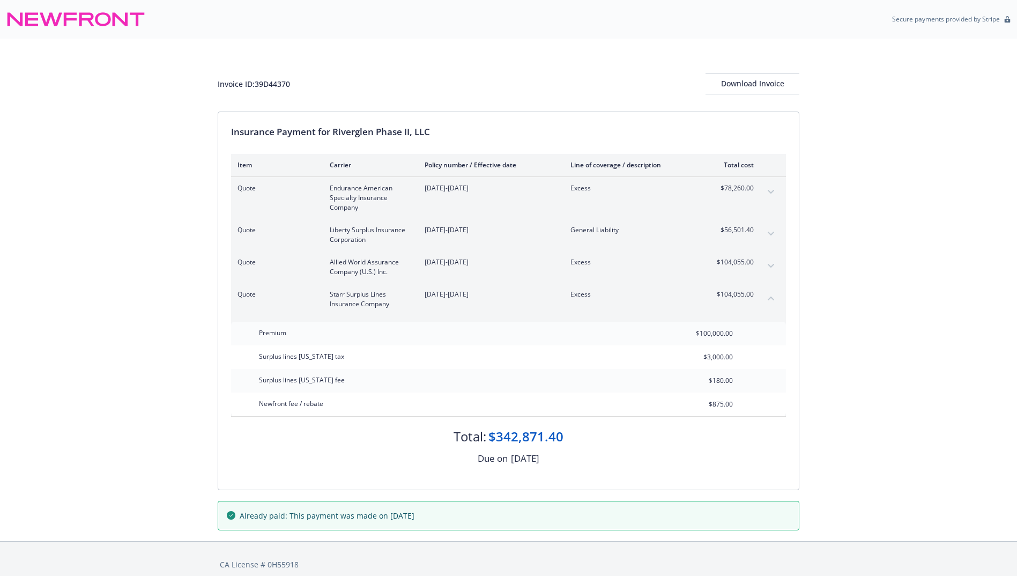
click at [776, 296] on button "collapse content" at bounding box center [770, 297] width 17 height 17
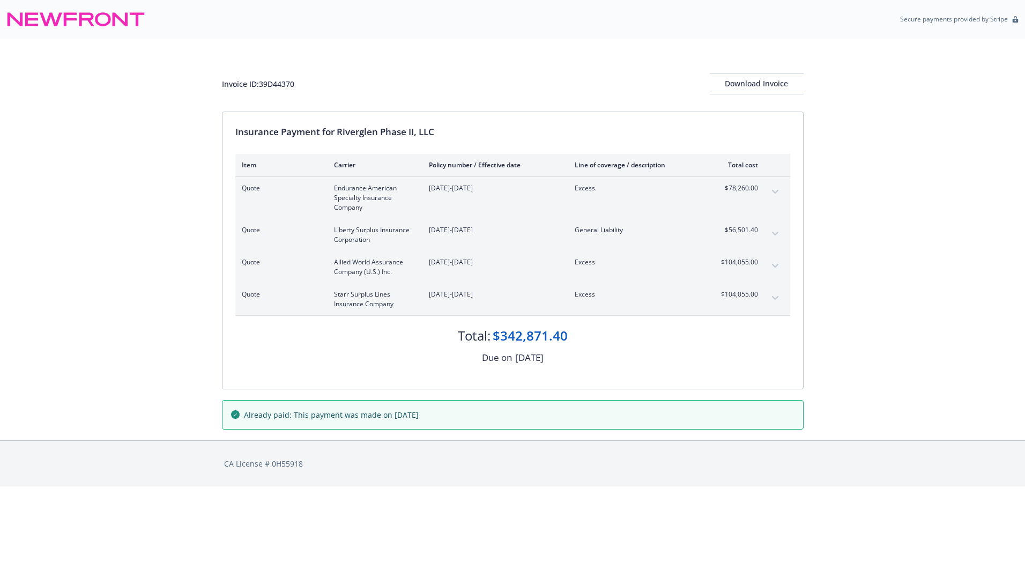
click at [773, 191] on icon "expand content" at bounding box center [774, 192] width 6 height 4
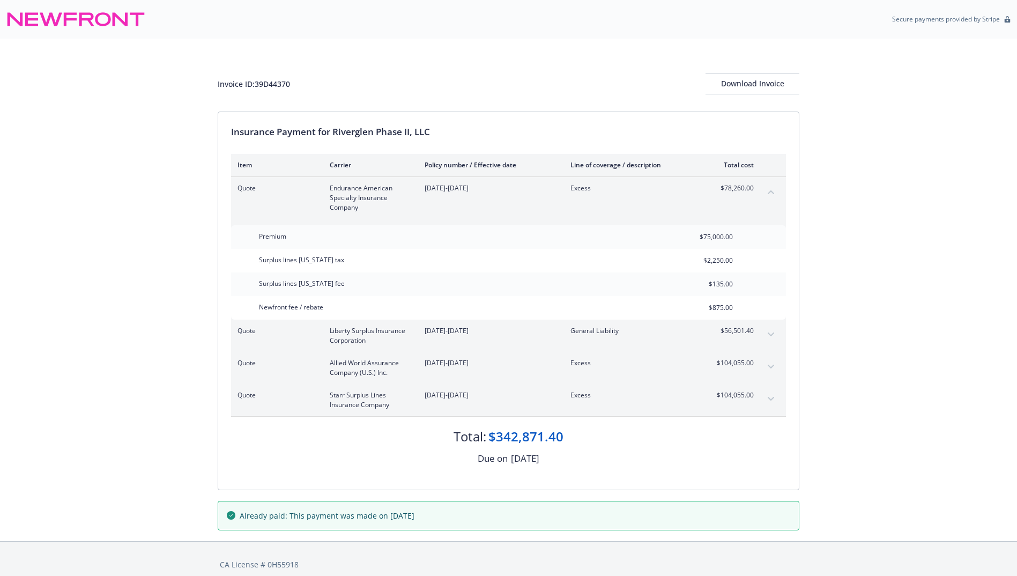
click at [773, 191] on icon "collapse content" at bounding box center [770, 192] width 6 height 4
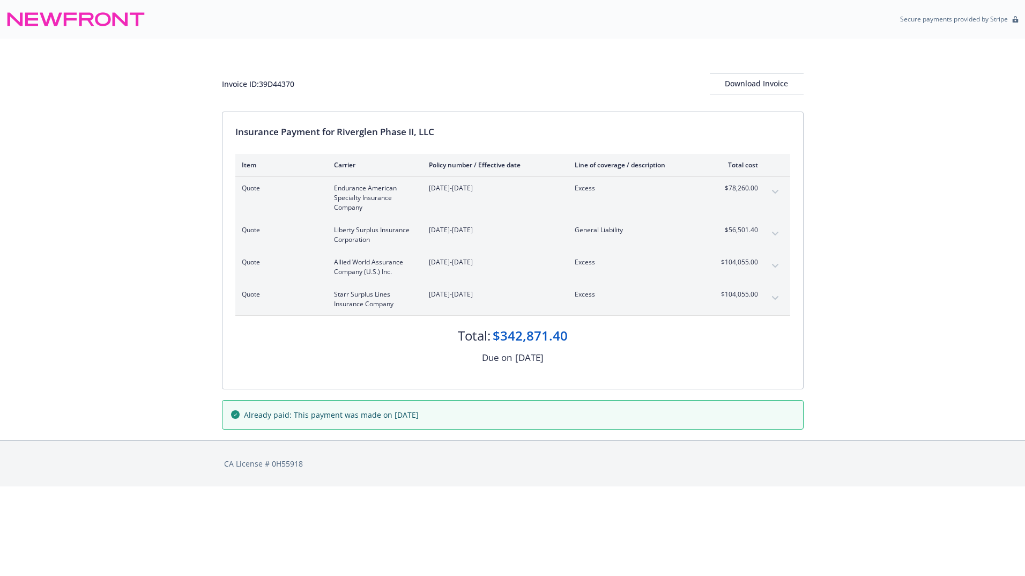
click at [771, 234] on button "expand content" at bounding box center [774, 233] width 17 height 17
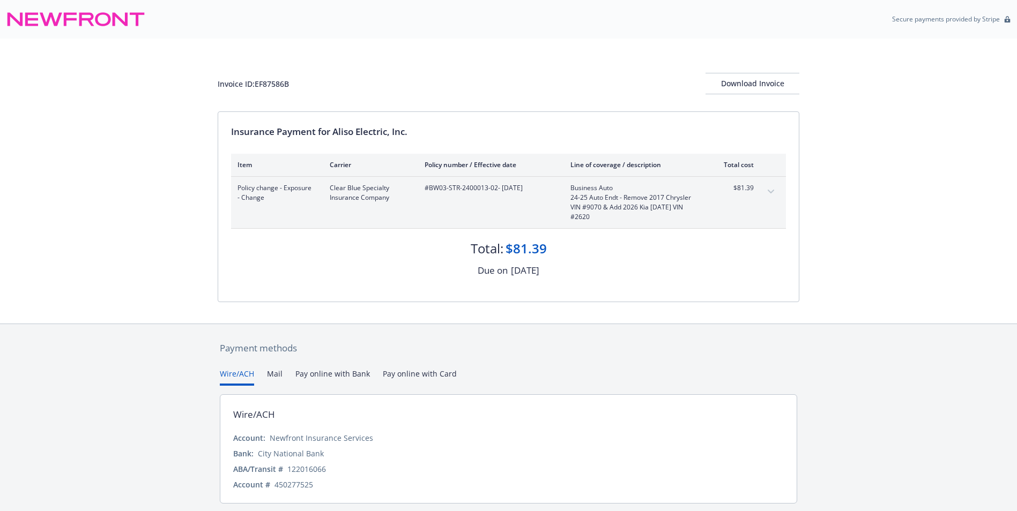
click at [147, 293] on div "Invoice ID: EF87586B Download Invoice Insurance Payment for Aliso Electric, Inc…" at bounding box center [508, 181] width 1017 height 285
drag, startPoint x: 215, startPoint y: 79, endPoint x: 239, endPoint y: 83, distance: 23.9
click at [239, 83] on div "Invoice ID: EF87586B Download Invoice Insurance Payment for Aliso Electric, Inc…" at bounding box center [508, 181] width 1017 height 285
drag, startPoint x: 239, startPoint y: 83, endPoint x: 294, endPoint y: 91, distance: 55.3
click at [294, 91] on div "Invoice ID: EF87586B Download Invoice" at bounding box center [508, 83] width 581 height 21
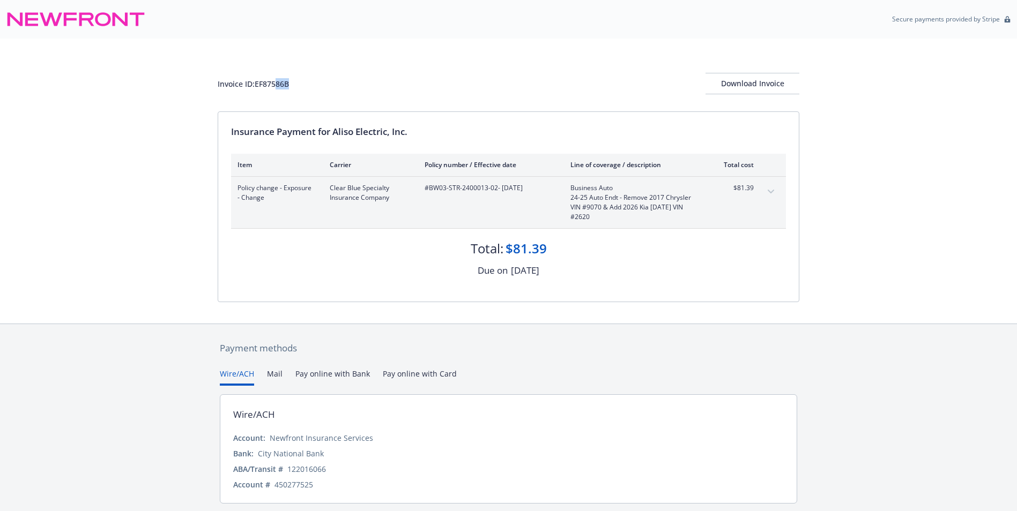
drag, startPoint x: 294, startPoint y: 91, endPoint x: 245, endPoint y: 93, distance: 48.3
click at [245, 93] on div "Invoice ID: EF87586B Download Invoice" at bounding box center [508, 83] width 581 height 21
drag, startPoint x: 219, startPoint y: 82, endPoint x: 295, endPoint y: 83, distance: 76.1
click at [295, 83] on div "Invoice ID: EF87586B Download Invoice" at bounding box center [508, 83] width 581 height 21
drag, startPoint x: 295, startPoint y: 83, endPoint x: 212, endPoint y: 94, distance: 84.3
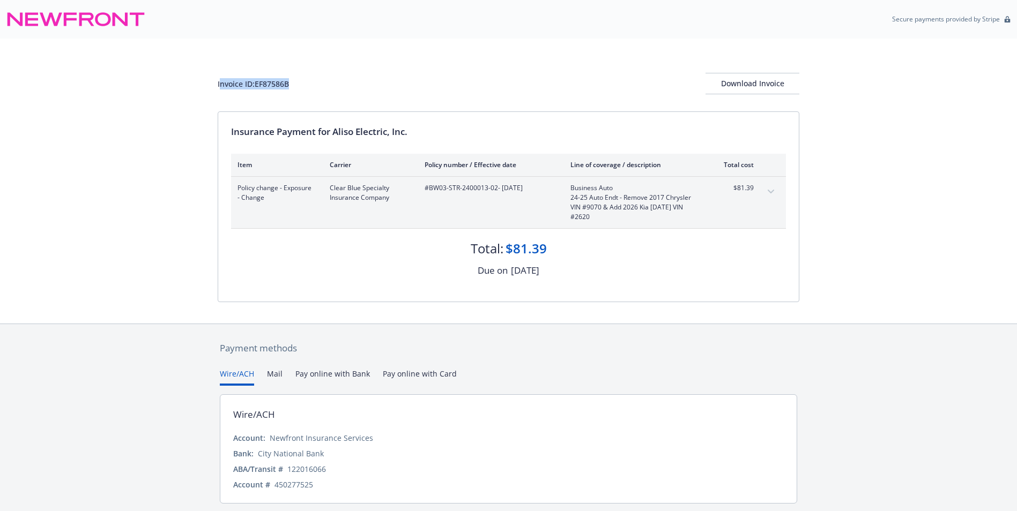
click at [212, 94] on div "Invoice ID: EF87586B Download Invoice Insurance Payment for Aliso Electric, Inc…" at bounding box center [508, 181] width 1017 height 285
drag, startPoint x: 214, startPoint y: 81, endPoint x: 312, endPoint y: 83, distance: 98.1
click at [312, 83] on div "Invoice ID: EF87586B Download Invoice Insurance Payment for Aliso Electric, Inc…" at bounding box center [508, 181] width 1017 height 285
copy div "Invoice ID: EF87586B"
click at [748, 82] on div "Download Invoice" at bounding box center [752, 83] width 94 height 20
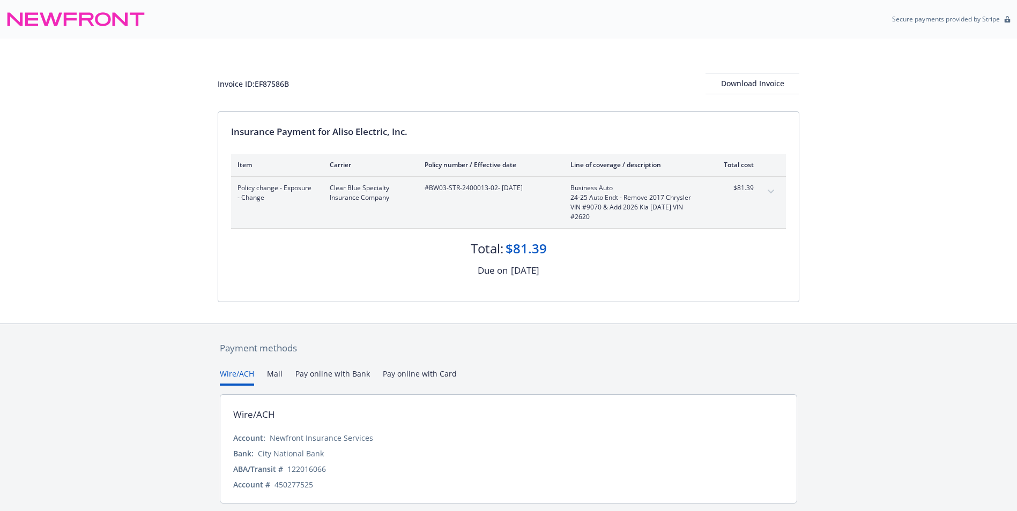
click at [765, 189] on button "expand content" at bounding box center [770, 191] width 17 height 17
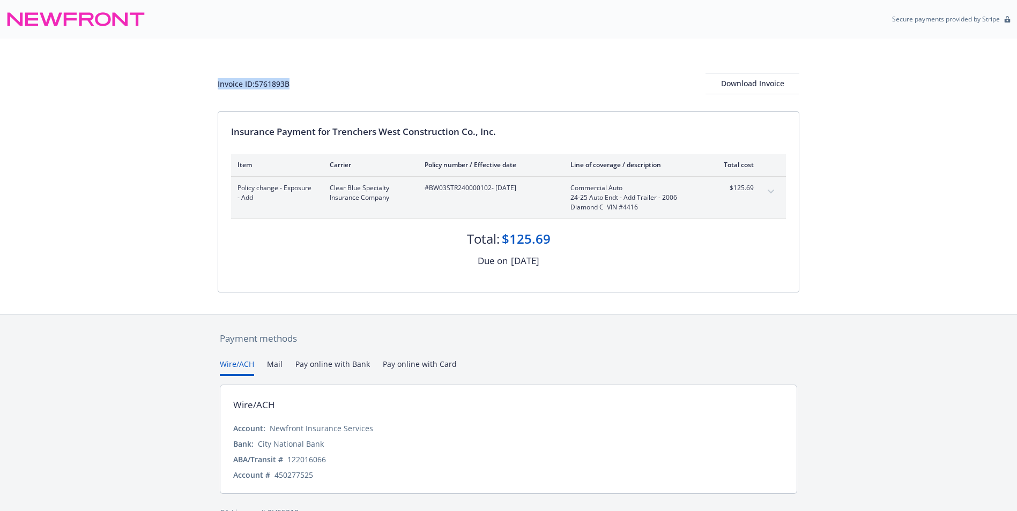
drag, startPoint x: 212, startPoint y: 84, endPoint x: 307, endPoint y: 87, distance: 95.5
click at [307, 87] on div "Invoice ID: 5761893B Download Invoice Insurance Payment for Trenchers West Cons…" at bounding box center [508, 176] width 1017 height 275
copy div "Invoice ID: 5761893B"
click at [752, 81] on div "Download Invoice" at bounding box center [752, 83] width 94 height 20
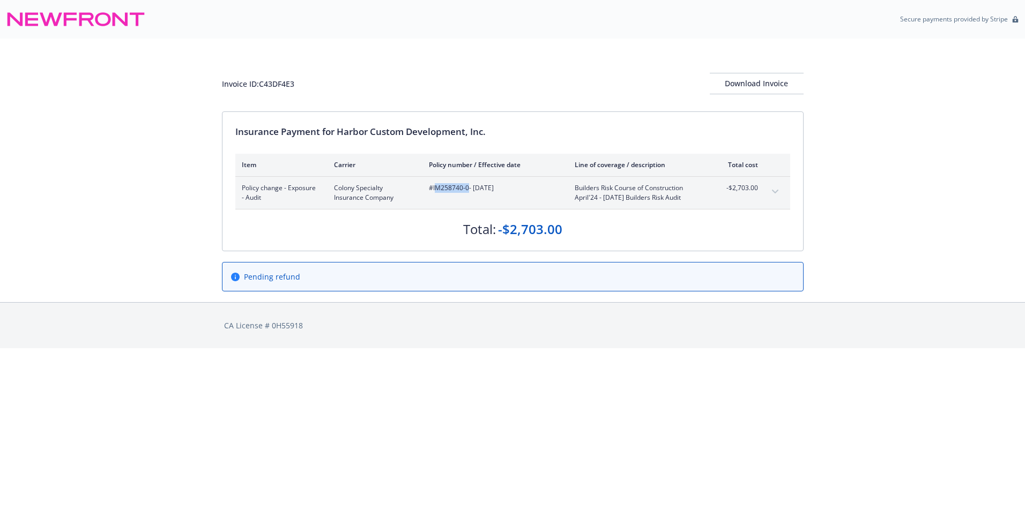
drag, startPoint x: 434, startPoint y: 188, endPoint x: 468, endPoint y: 190, distance: 34.3
click at [468, 190] on span "#IM258740-0 - [DATE]" at bounding box center [493, 188] width 129 height 10
drag, startPoint x: 468, startPoint y: 190, endPoint x: 431, endPoint y: 207, distance: 40.5
click at [431, 207] on div "Policy change - Exposure - Audit Colony Specialty Insurance Company #IM258740-0…" at bounding box center [512, 193] width 555 height 32
drag, startPoint x: 433, startPoint y: 190, endPoint x: 468, endPoint y: 191, distance: 35.4
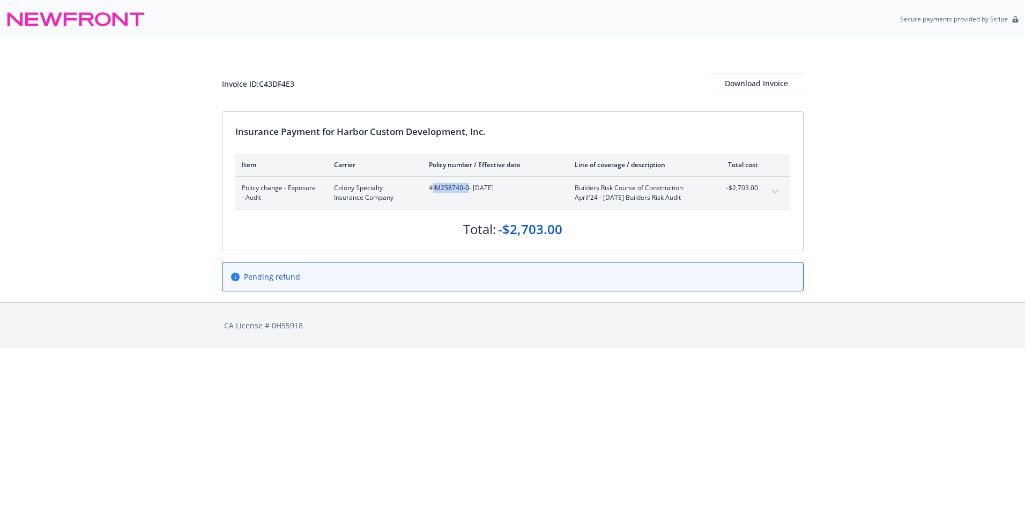
click at [468, 191] on span "#IM258740-0 - [DATE]" at bounding box center [493, 188] width 129 height 10
copy span "IM258740-0"
